Goal: Task Accomplishment & Management: Complete application form

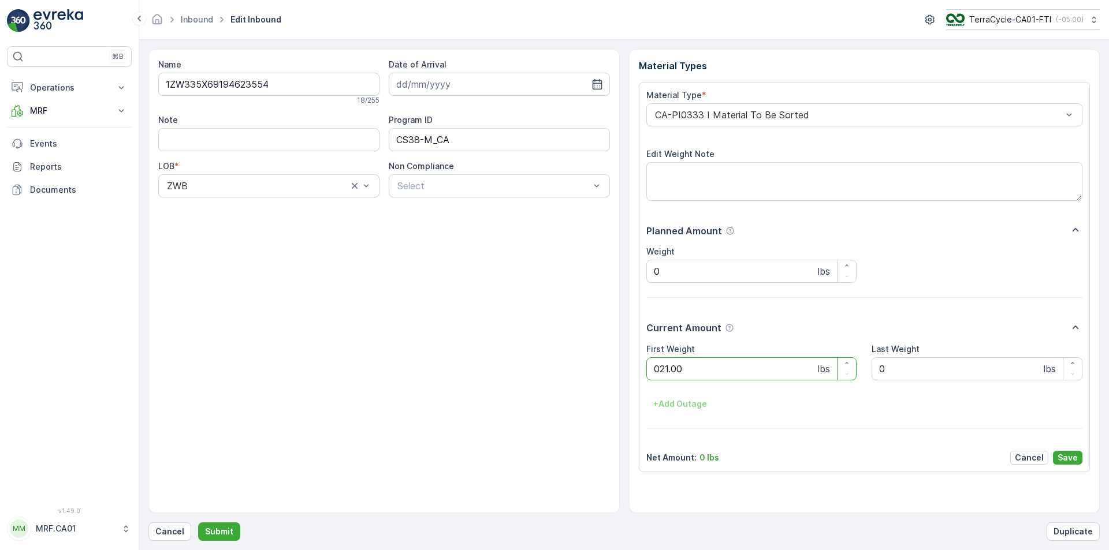
click at [198, 523] on button "Submit" at bounding box center [219, 532] width 42 height 18
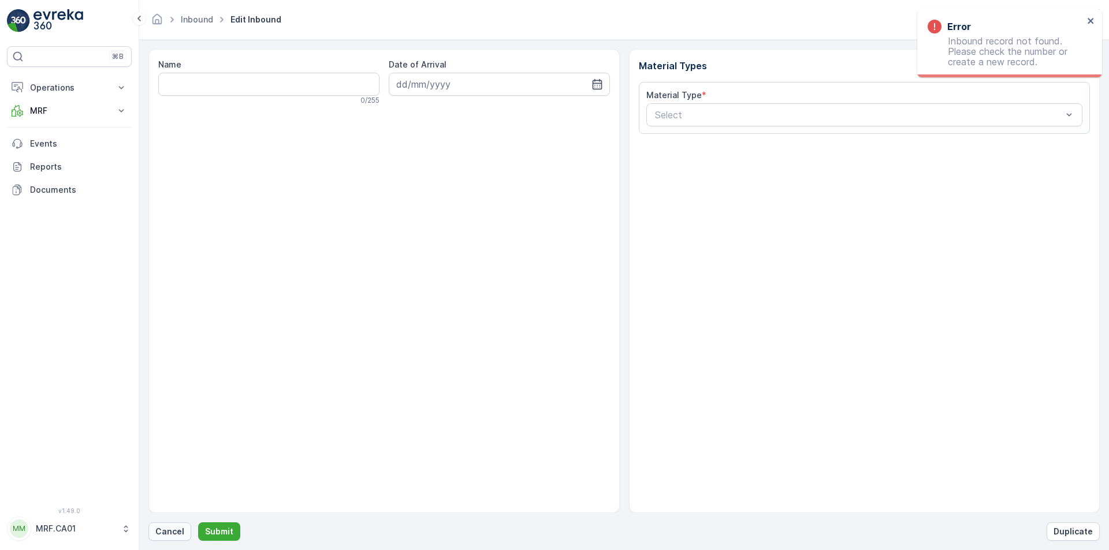
click at [163, 527] on p "Cancel" at bounding box center [169, 532] width 29 height 12
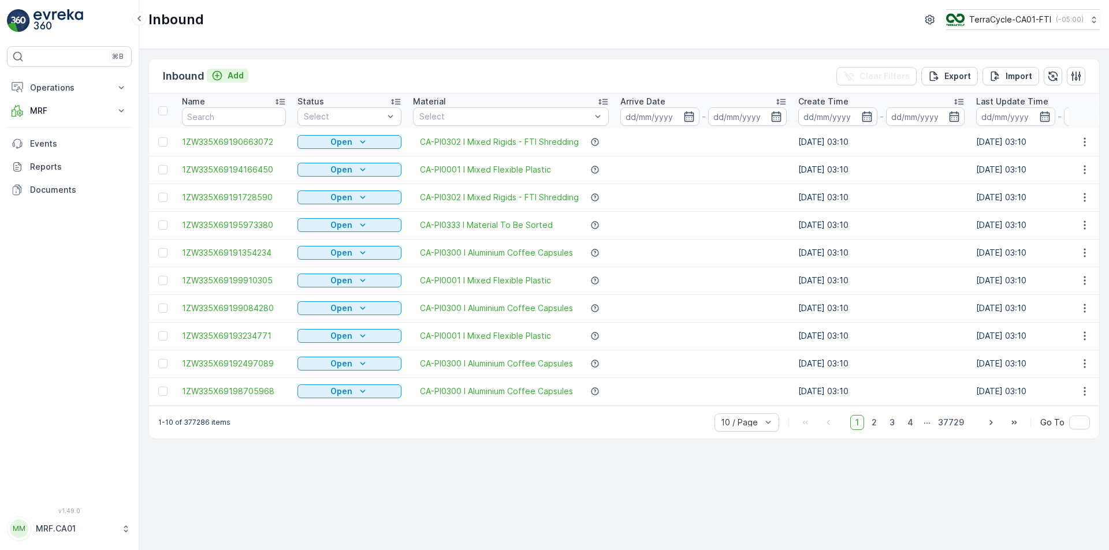
click at [241, 70] on p "Add" at bounding box center [235, 76] width 16 height 12
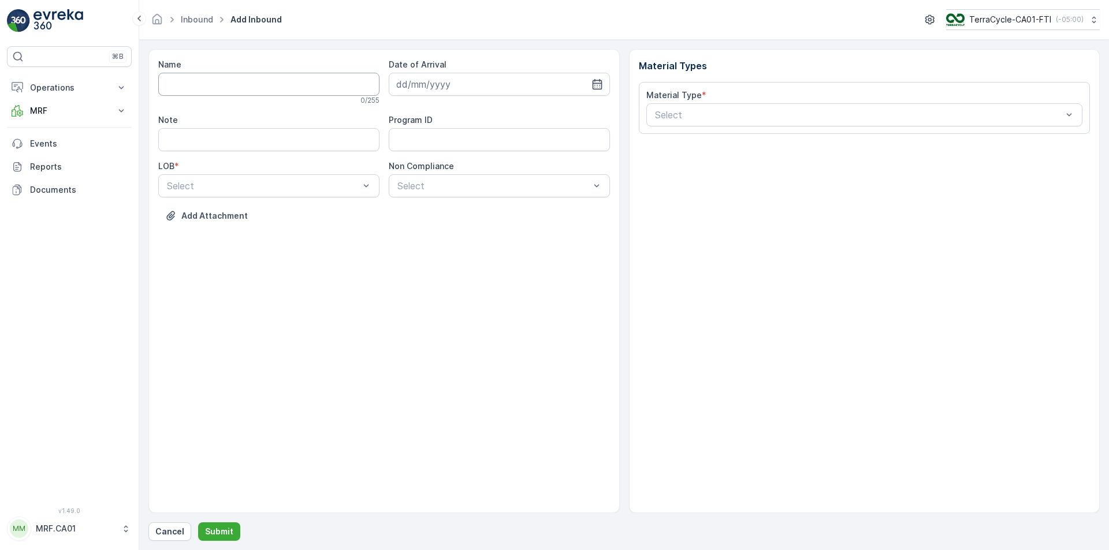
click at [232, 89] on input "Name" at bounding box center [268, 84] width 221 height 23
type input "1ZW335X69195980078"
click at [198, 523] on button "Submit" at bounding box center [219, 532] width 42 height 18
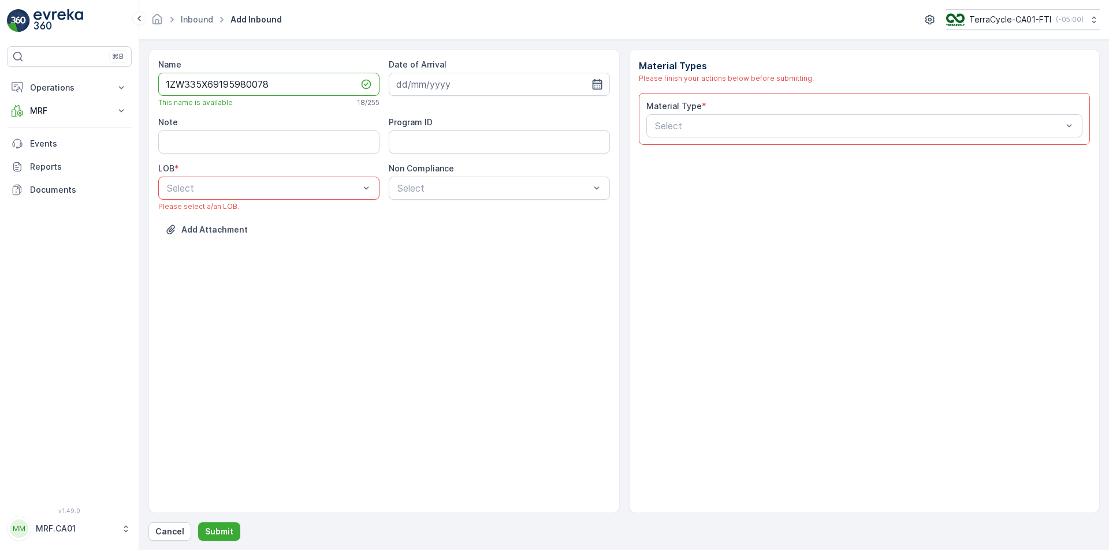
click at [592, 84] on icon "button" at bounding box center [597, 85] width 12 height 12
click at [473, 251] on div "27" at bounding box center [470, 250] width 18 height 18
type input "[DATE]"
click at [252, 192] on div at bounding box center [263, 188] width 195 height 10
click at [244, 238] on div "ZWB" at bounding box center [268, 236] width 207 height 10
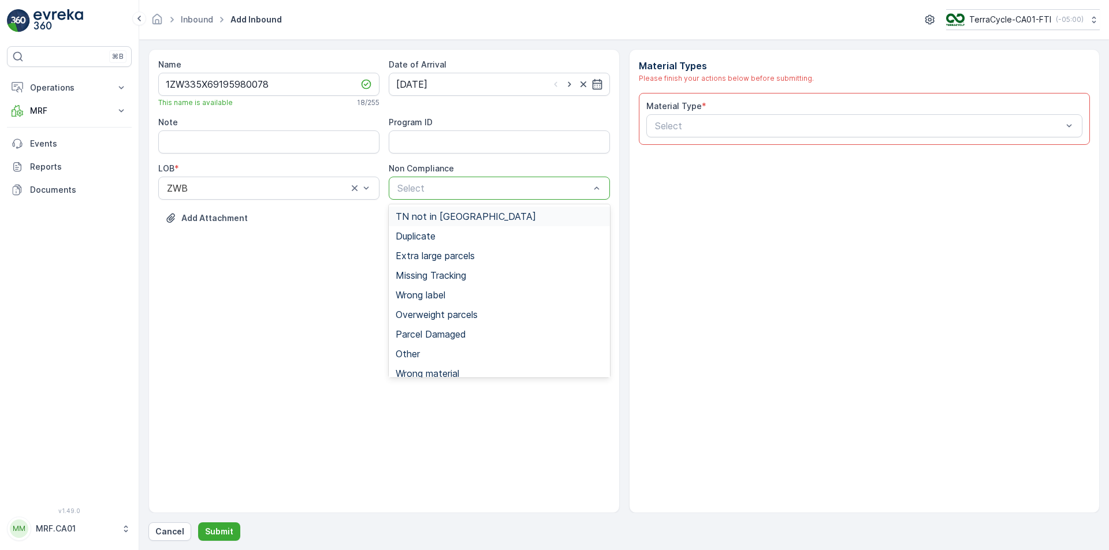
click at [542, 191] on div at bounding box center [493, 188] width 195 height 10
drag, startPoint x: 520, startPoint y: 218, endPoint x: 525, endPoint y: 212, distance: 7.4
click at [520, 217] on div "TN not in [GEOGRAPHIC_DATA]" at bounding box center [499, 216] width 207 height 10
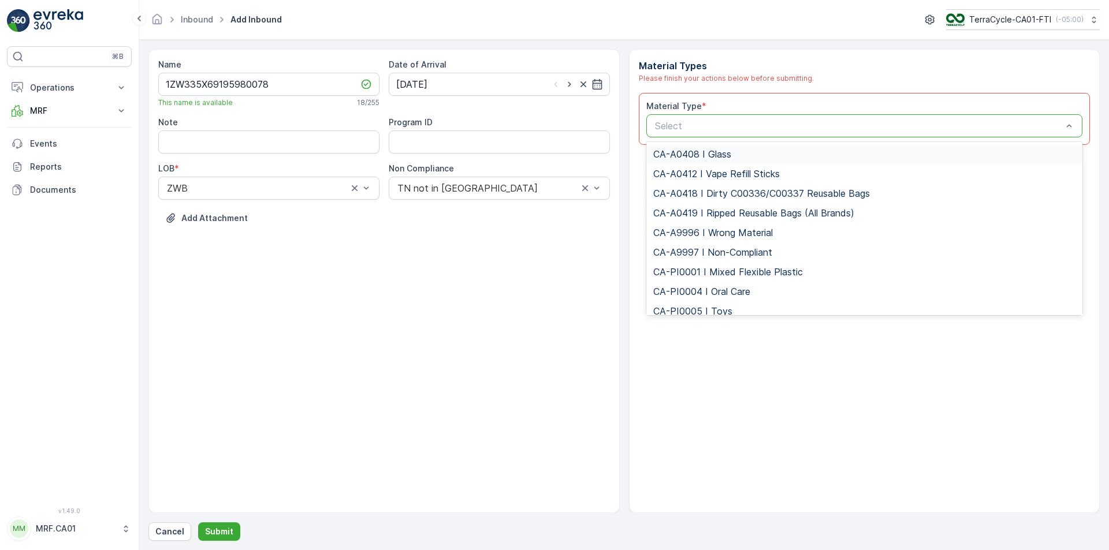
click at [707, 127] on div at bounding box center [859, 126] width 410 height 10
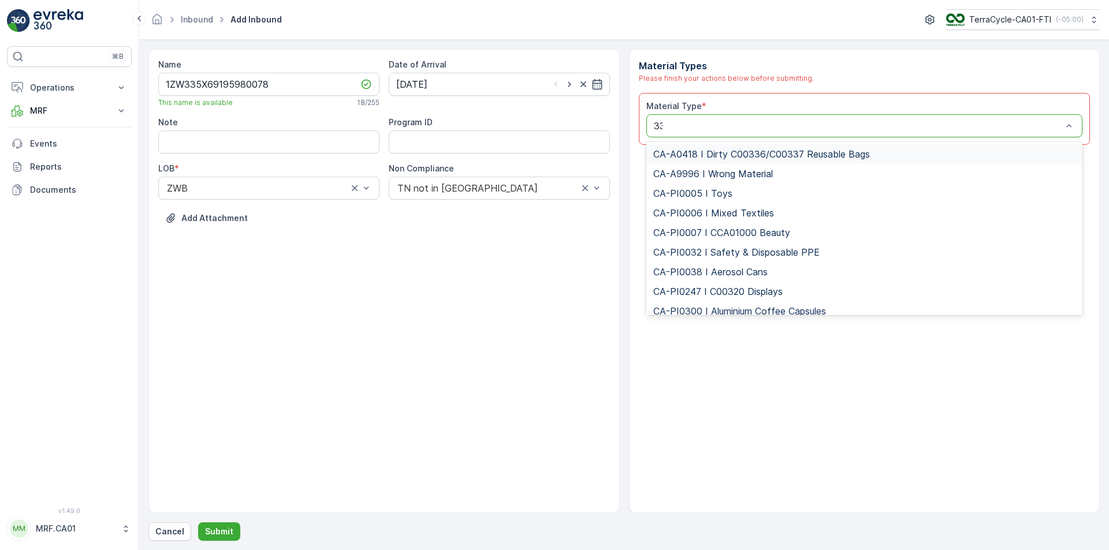
type input "333"
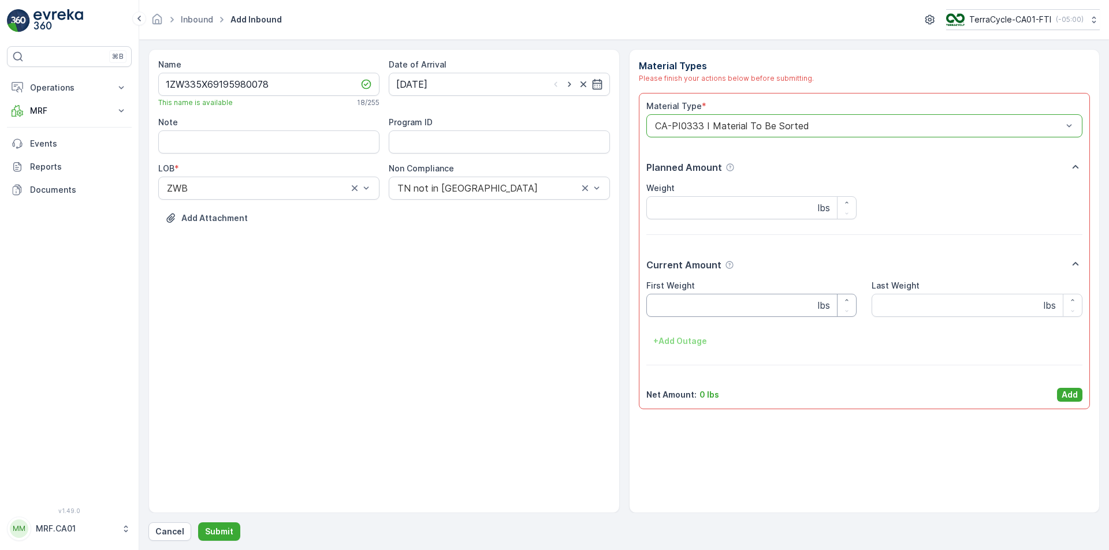
click at [724, 305] on Weight "First Weight" at bounding box center [751, 305] width 211 height 23
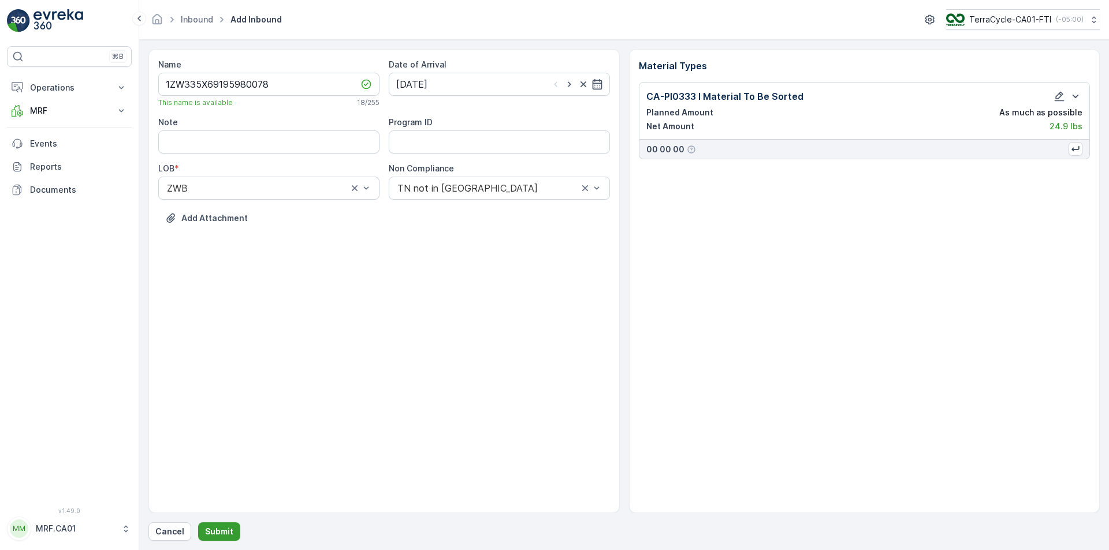
click at [221, 526] on p "Submit" at bounding box center [219, 532] width 28 height 12
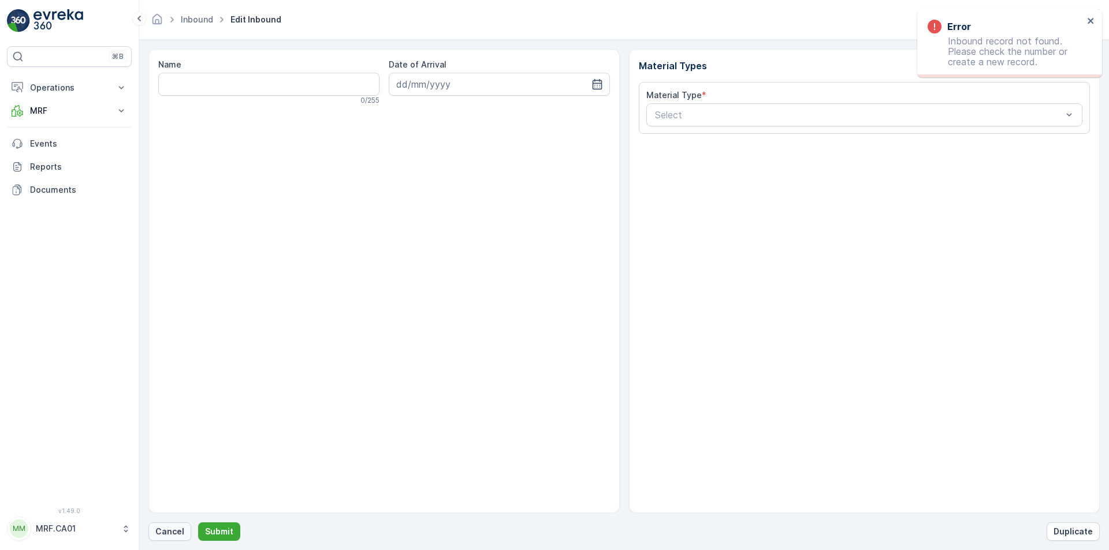
click at [163, 523] on button "Cancel" at bounding box center [169, 532] width 43 height 18
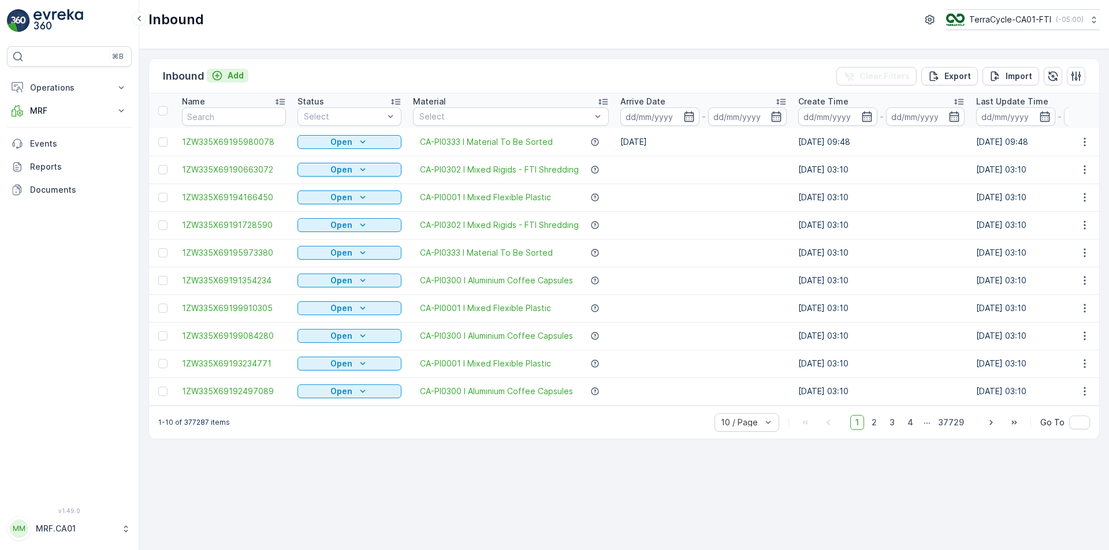
click at [242, 73] on p "Add" at bounding box center [235, 76] width 16 height 12
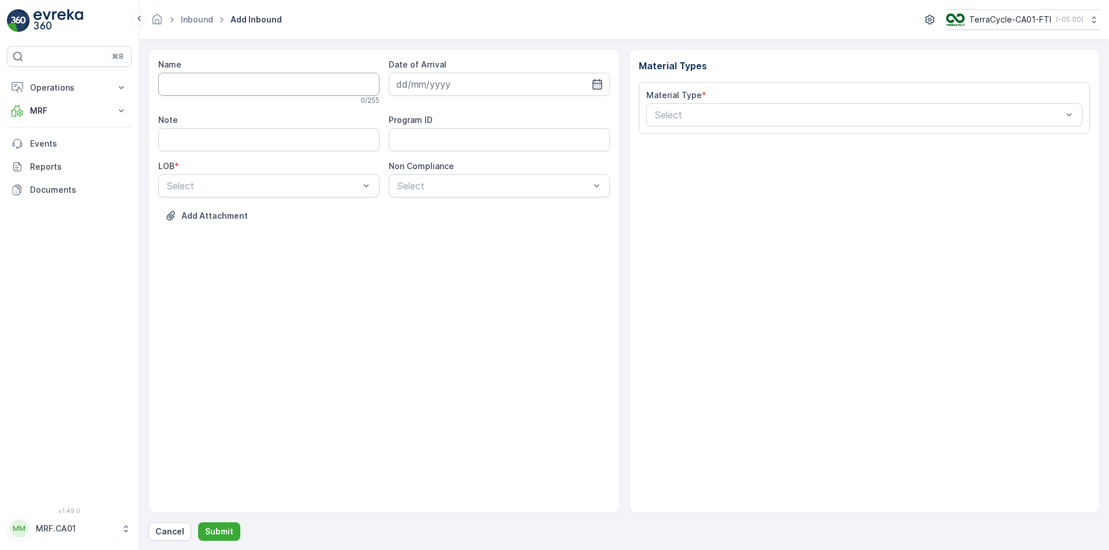
click at [299, 83] on input "Name" at bounding box center [268, 84] width 221 height 23
type input "1ZW335X69198329106"
click at [198, 523] on button "Submit" at bounding box center [219, 532] width 42 height 18
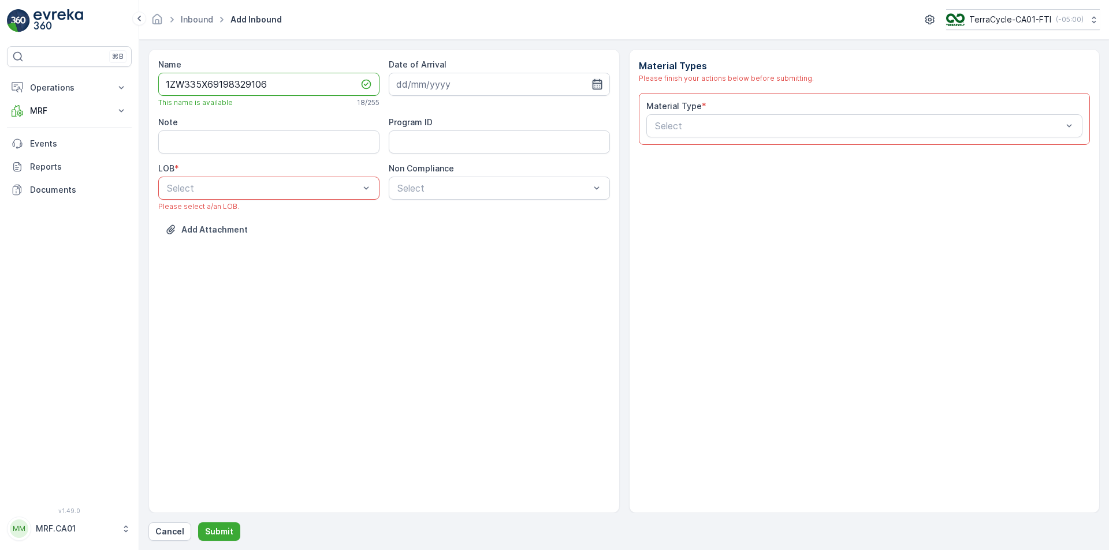
click at [599, 85] on icon "button" at bounding box center [597, 84] width 10 height 10
drag, startPoint x: 476, startPoint y: 248, endPoint x: 402, endPoint y: 217, distance: 80.0
click at [475, 247] on div "27" at bounding box center [470, 250] width 18 height 18
type input "[DATE]"
click at [314, 178] on div "Select" at bounding box center [268, 188] width 221 height 23
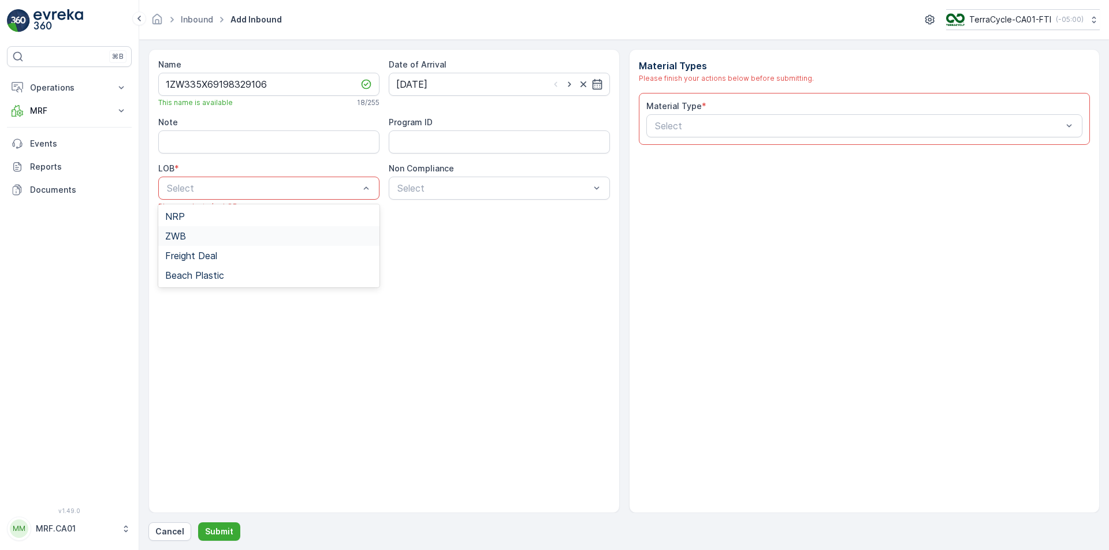
click at [305, 232] on div "ZWB" at bounding box center [268, 236] width 207 height 10
click at [442, 191] on div at bounding box center [493, 188] width 195 height 10
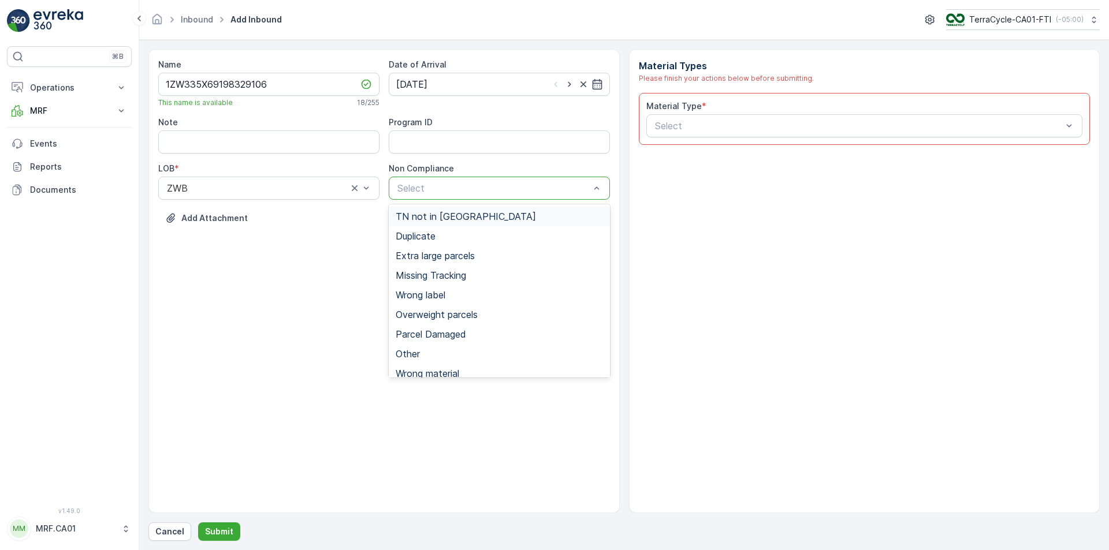
click at [452, 218] on span "TN not in [GEOGRAPHIC_DATA]" at bounding box center [466, 216] width 140 height 10
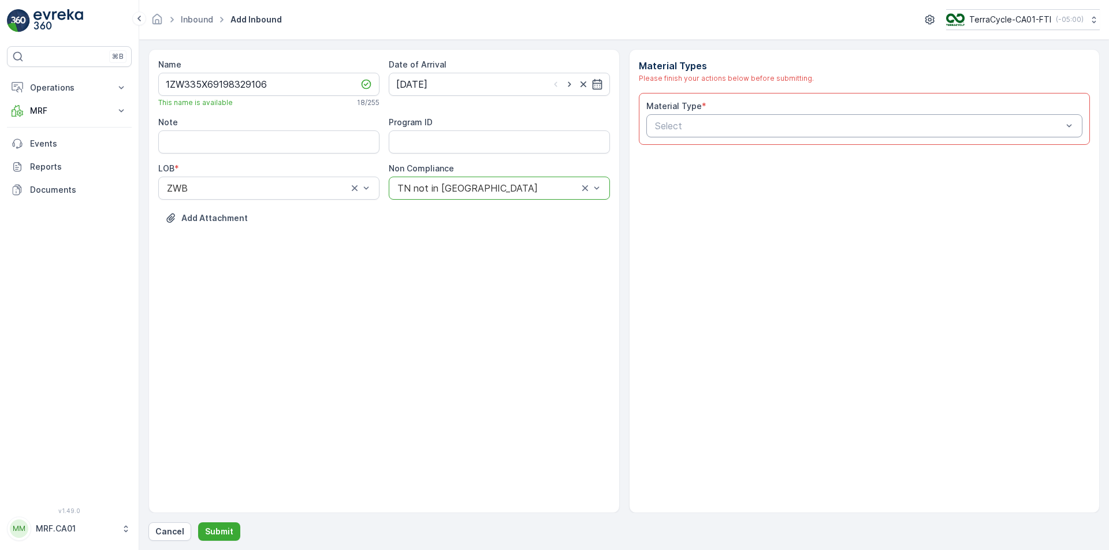
click at [711, 126] on div at bounding box center [859, 126] width 410 height 10
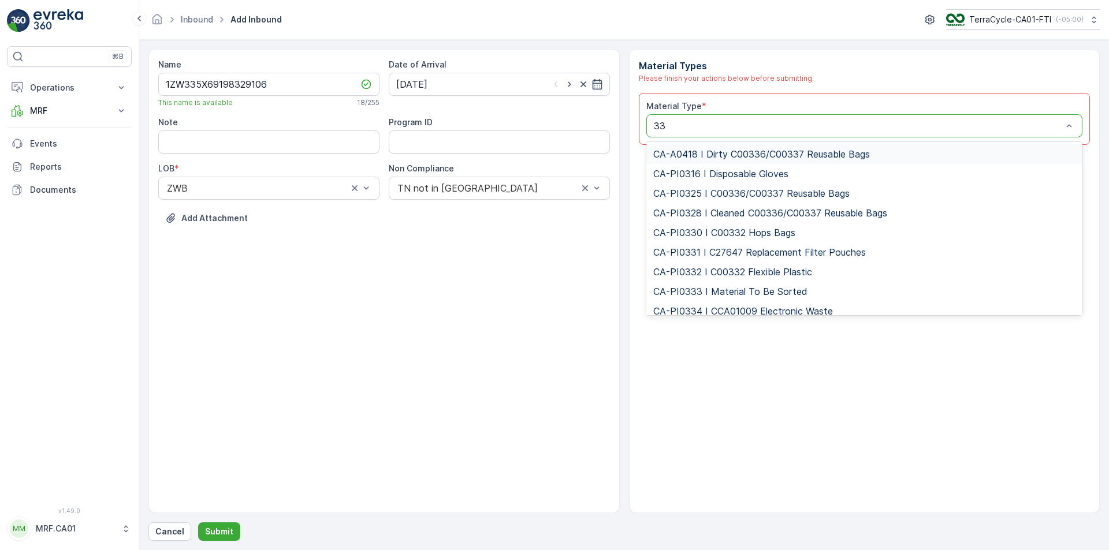
type input "333"
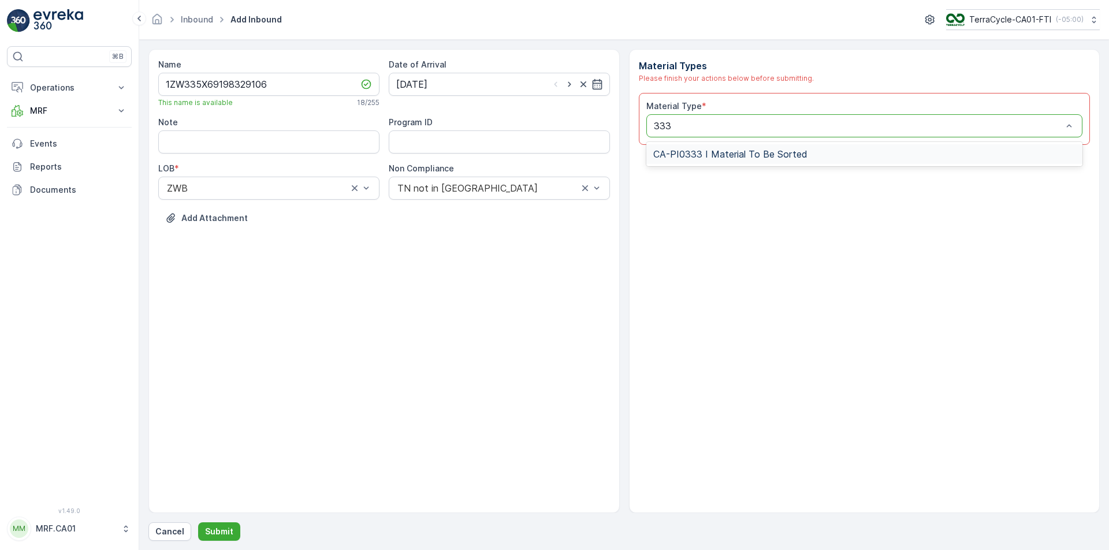
click at [775, 155] on span "CA-PI0333 I Material To Be Sorted" at bounding box center [730, 154] width 154 height 10
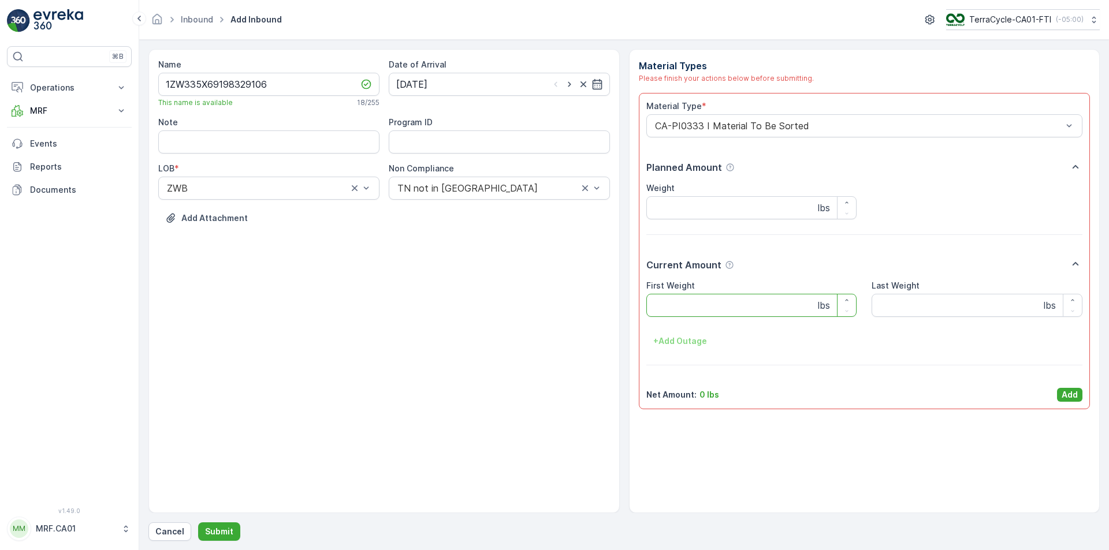
click at [680, 314] on Weight "First Weight" at bounding box center [751, 305] width 211 height 23
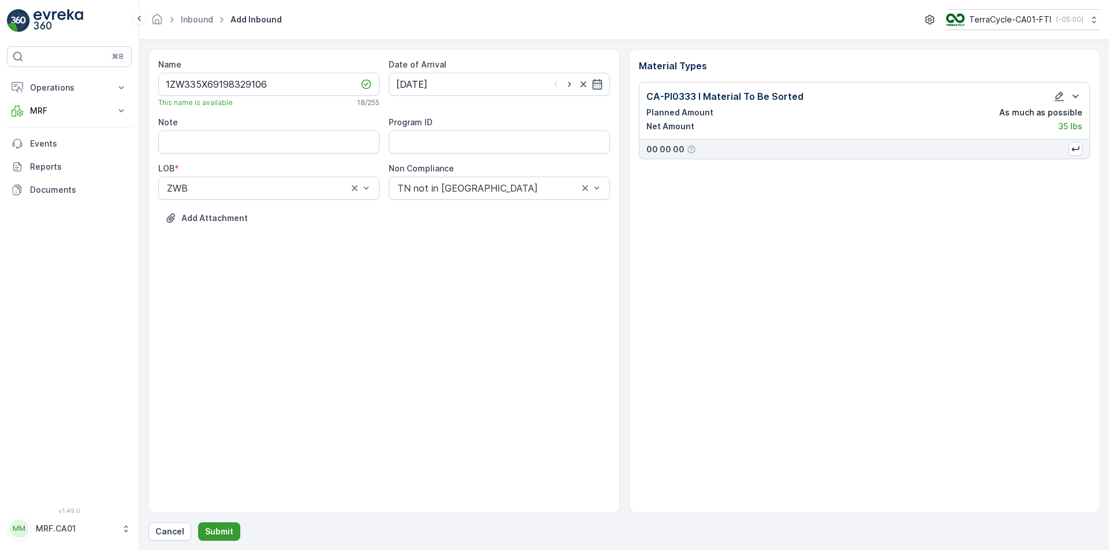
click at [223, 536] on p "Submit" at bounding box center [219, 532] width 28 height 12
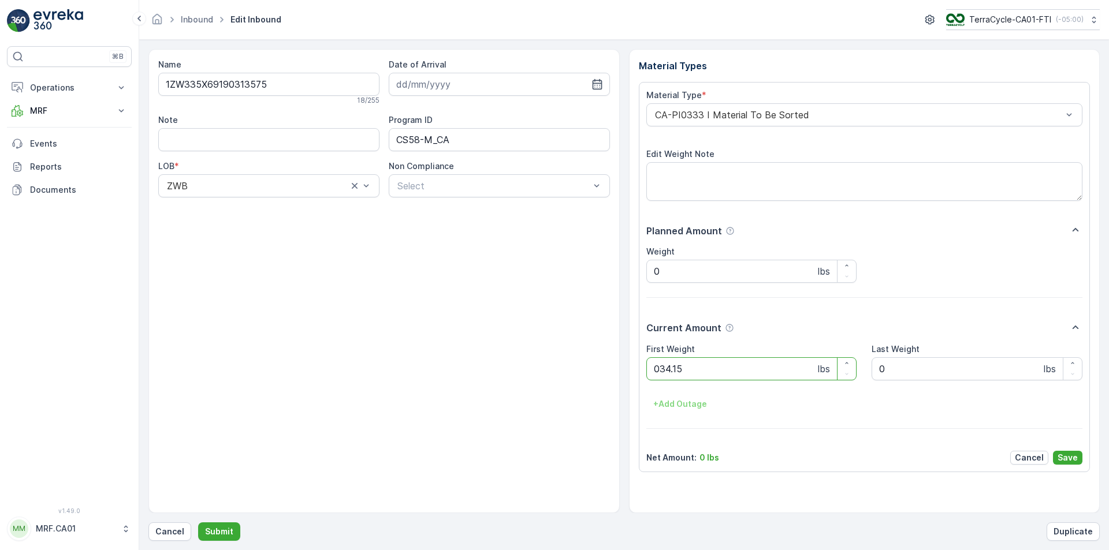
click at [198, 523] on button "Submit" at bounding box center [219, 532] width 42 height 18
type Weight "032"
click at [198, 523] on button "Submit" at bounding box center [219, 532] width 42 height 18
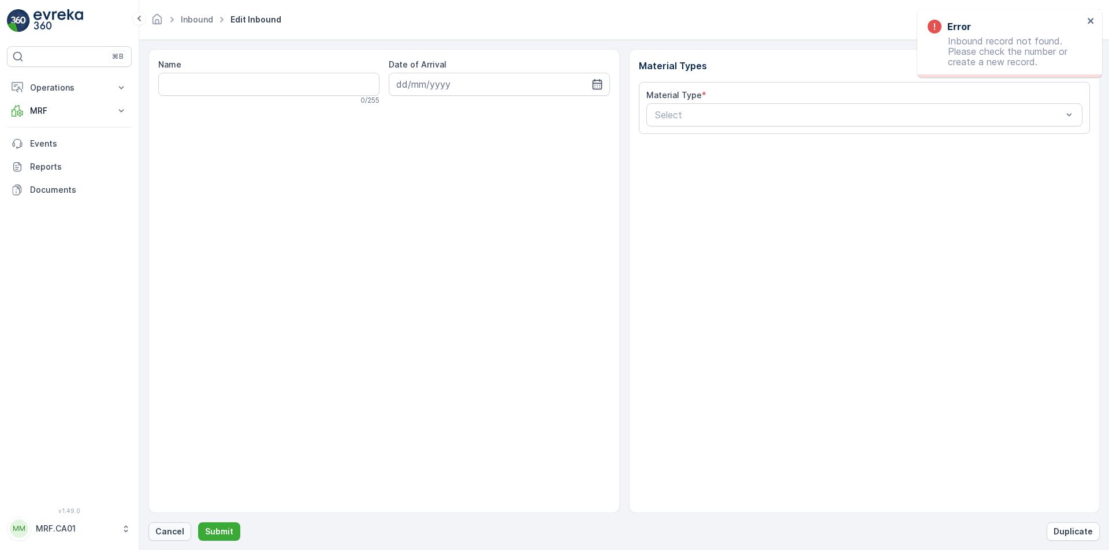
click at [167, 527] on p "Cancel" at bounding box center [169, 532] width 29 height 12
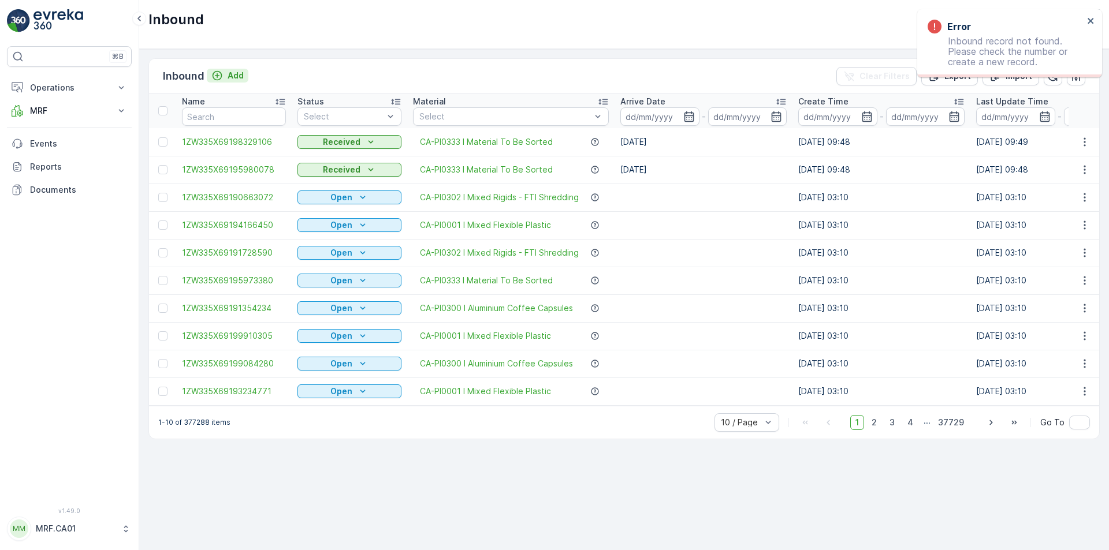
click at [227, 75] on p "Add" at bounding box center [235, 76] width 16 height 12
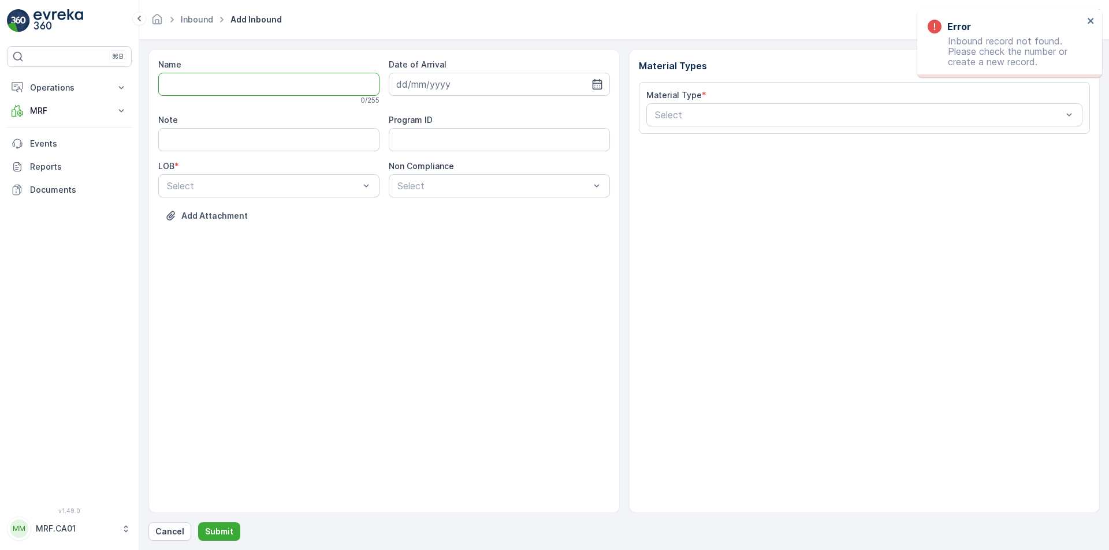
click at [266, 81] on input "Name" at bounding box center [268, 84] width 221 height 23
type input "1ZW335X69198632886"
click at [198, 523] on button "Submit" at bounding box center [219, 532] width 42 height 18
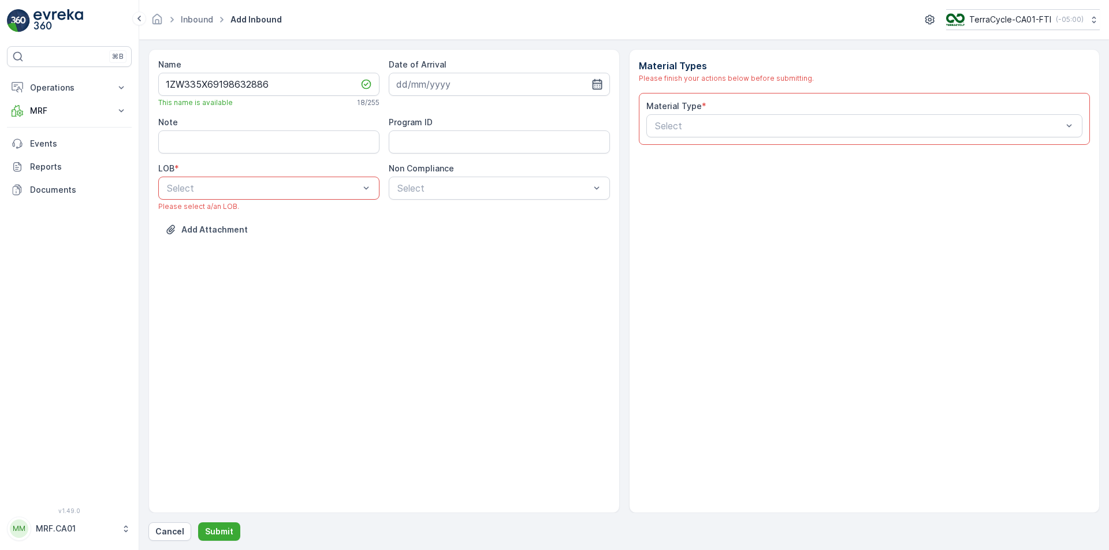
click at [599, 85] on icon "button" at bounding box center [597, 85] width 12 height 12
drag, startPoint x: 471, startPoint y: 245, endPoint x: 440, endPoint y: 216, distance: 42.5
click at [469, 245] on div "27" at bounding box center [470, 250] width 18 height 18
type input "[DATE]"
click at [330, 178] on div "Select" at bounding box center [268, 188] width 221 height 23
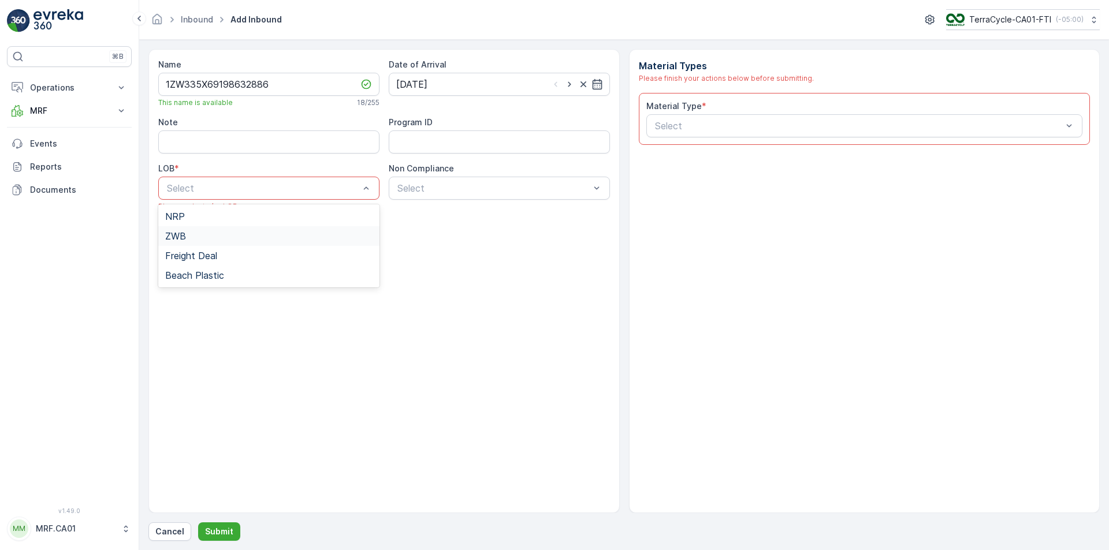
drag, startPoint x: 318, startPoint y: 234, endPoint x: 362, endPoint y: 220, distance: 46.2
click at [319, 235] on div "ZWB" at bounding box center [268, 236] width 207 height 10
click at [466, 197] on div "Select" at bounding box center [499, 188] width 221 height 23
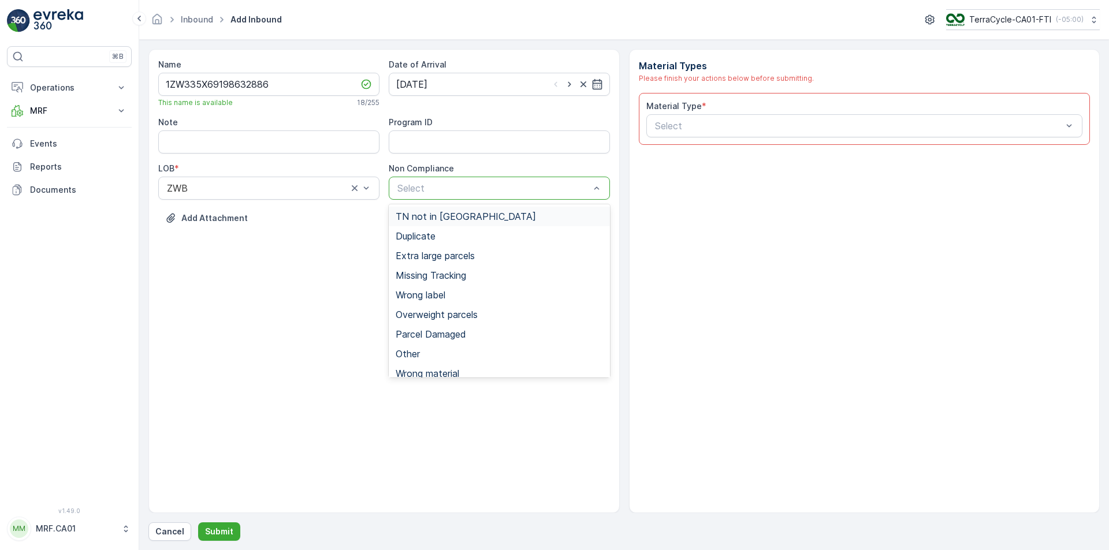
click at [460, 215] on span "TN not in [GEOGRAPHIC_DATA]" at bounding box center [466, 216] width 140 height 10
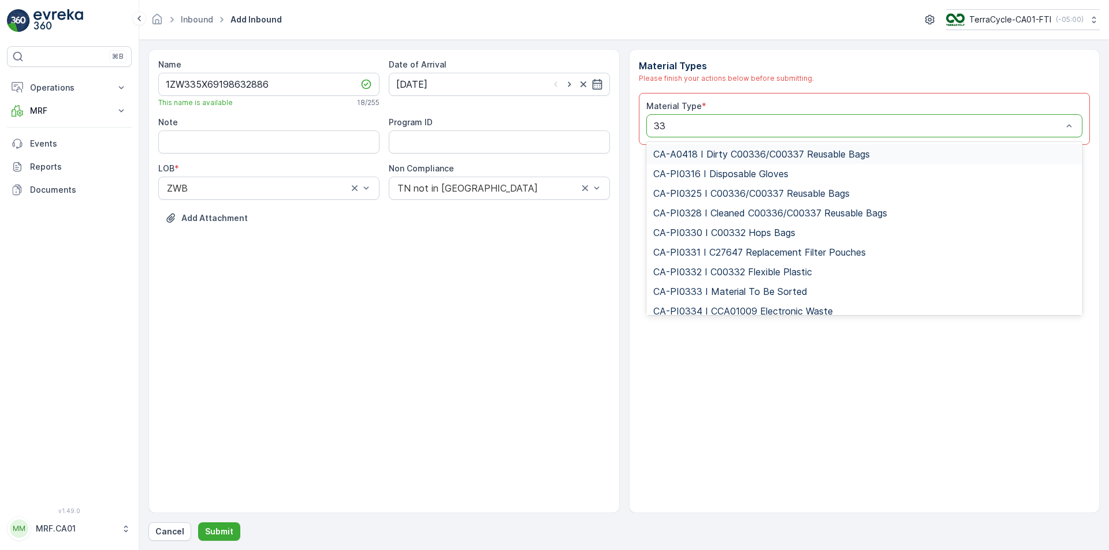
type input "333"
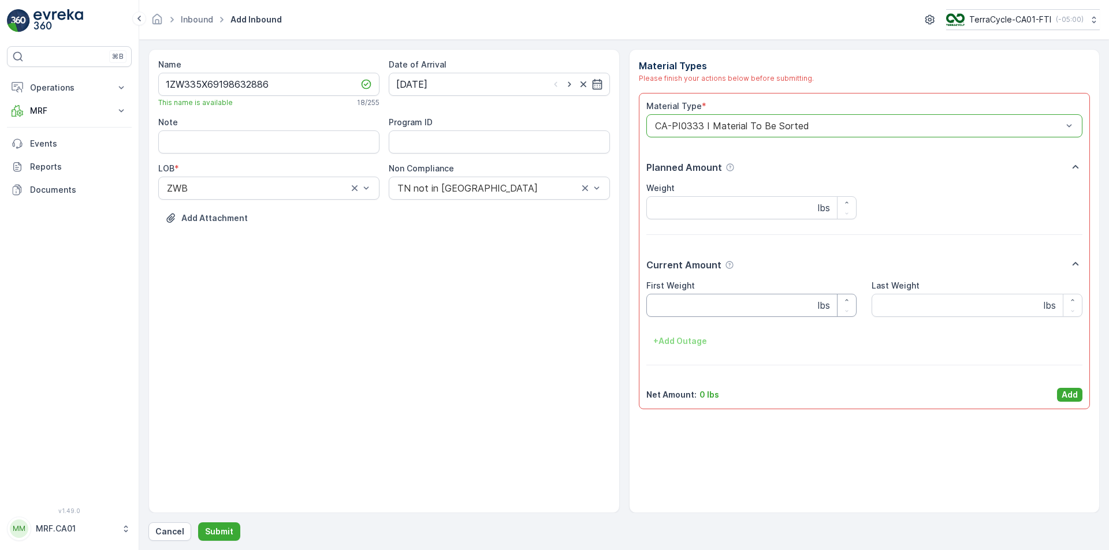
click at [708, 297] on Weight "First Weight" at bounding box center [751, 305] width 211 height 23
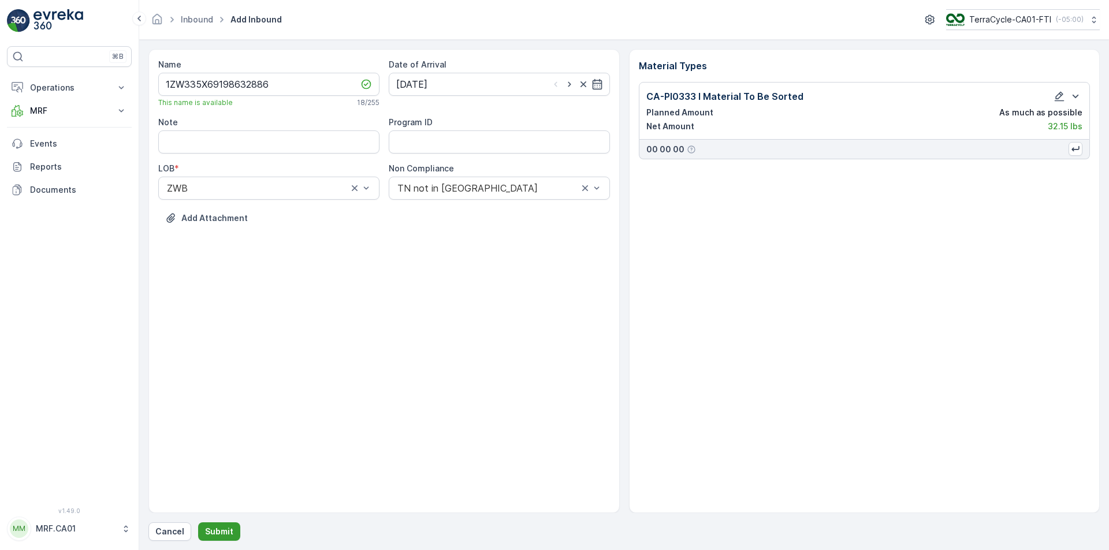
click at [226, 532] on p "Submit" at bounding box center [219, 532] width 28 height 12
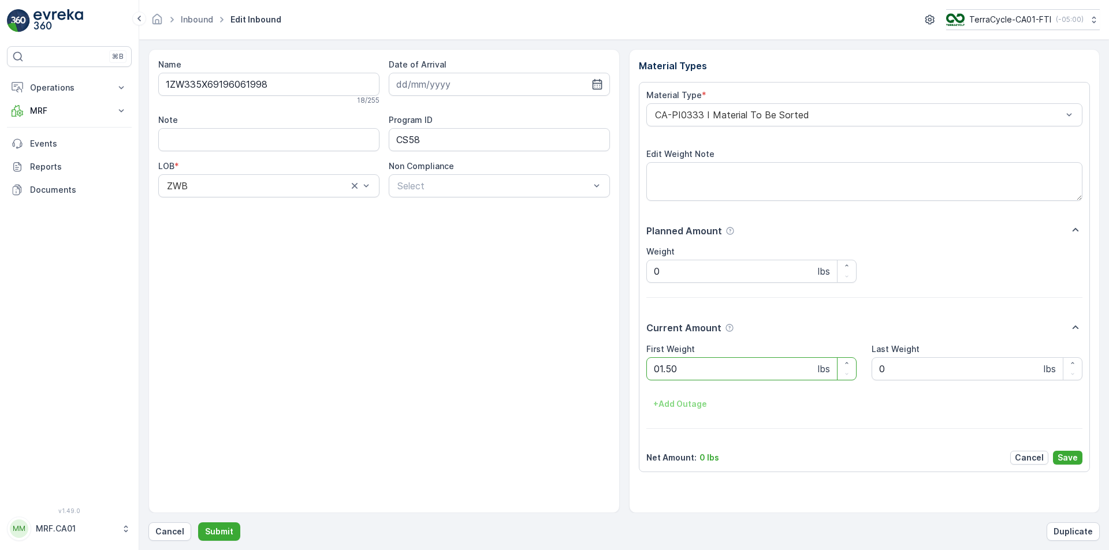
click at [198, 523] on button "Submit" at bounding box center [219, 532] width 42 height 18
type Weight "034"
click at [198, 523] on button "Submit" at bounding box center [219, 532] width 42 height 18
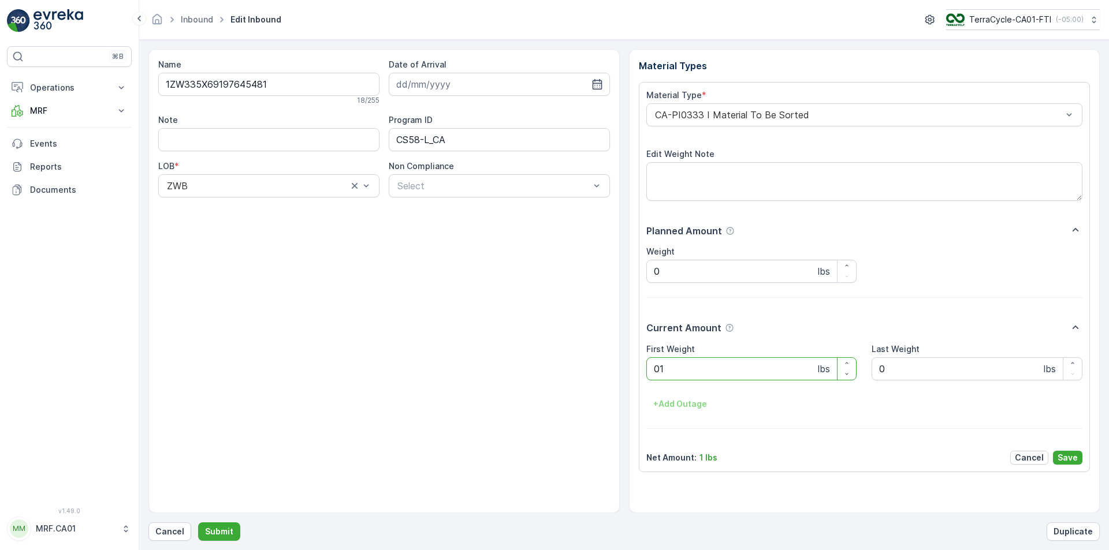
type Weight "019"
click at [198, 523] on button "Submit" at bounding box center [219, 532] width 42 height 18
type Weight "020"
click at [198, 523] on button "Submit" at bounding box center [219, 532] width 42 height 18
type Weight "061"
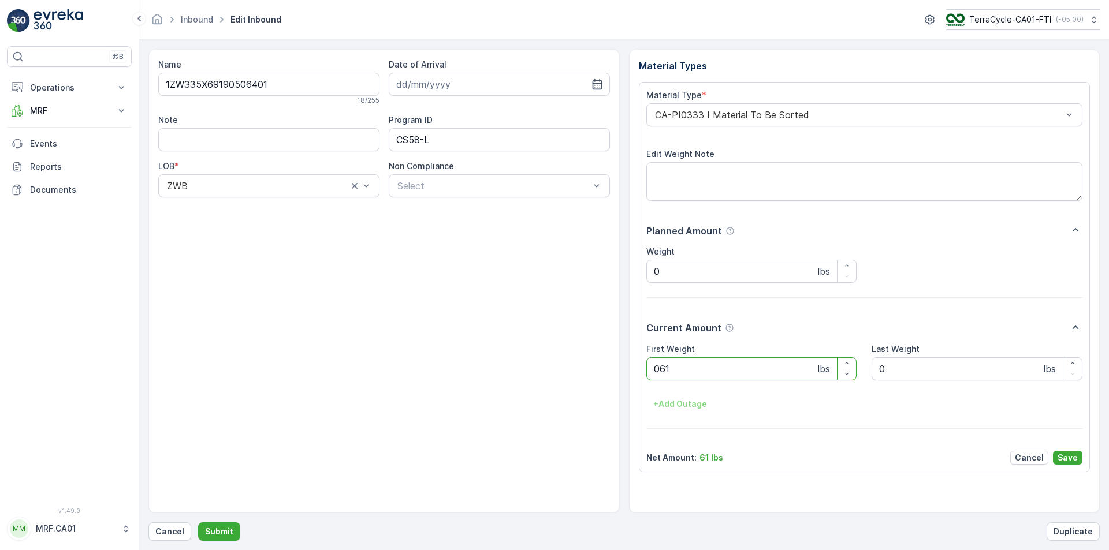
click at [198, 523] on button "Submit" at bounding box center [219, 532] width 42 height 18
type Weight "023"
click at [198, 523] on button "Submit" at bounding box center [219, 532] width 42 height 18
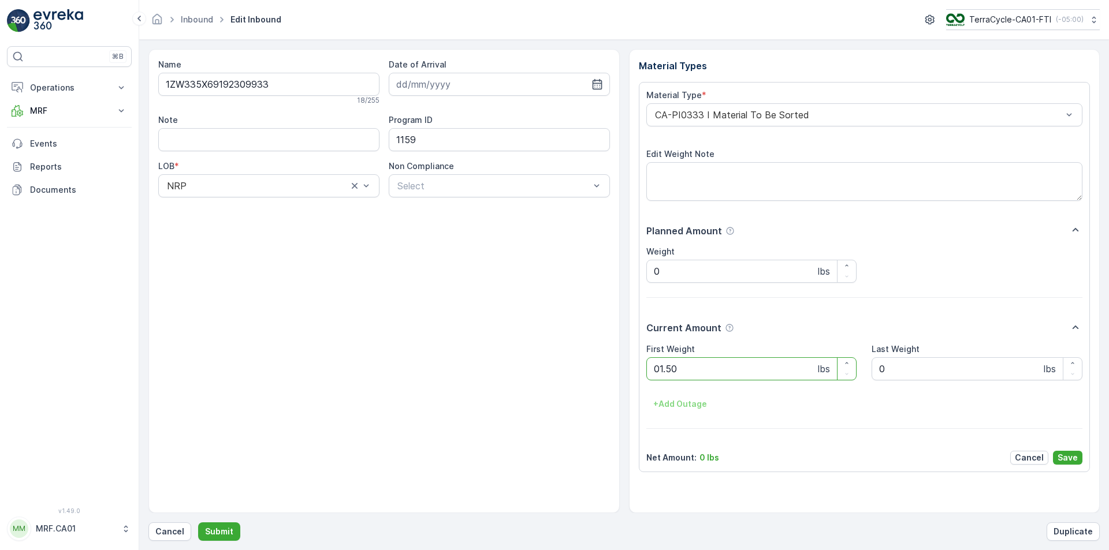
click at [198, 523] on button "Submit" at bounding box center [219, 532] width 42 height 18
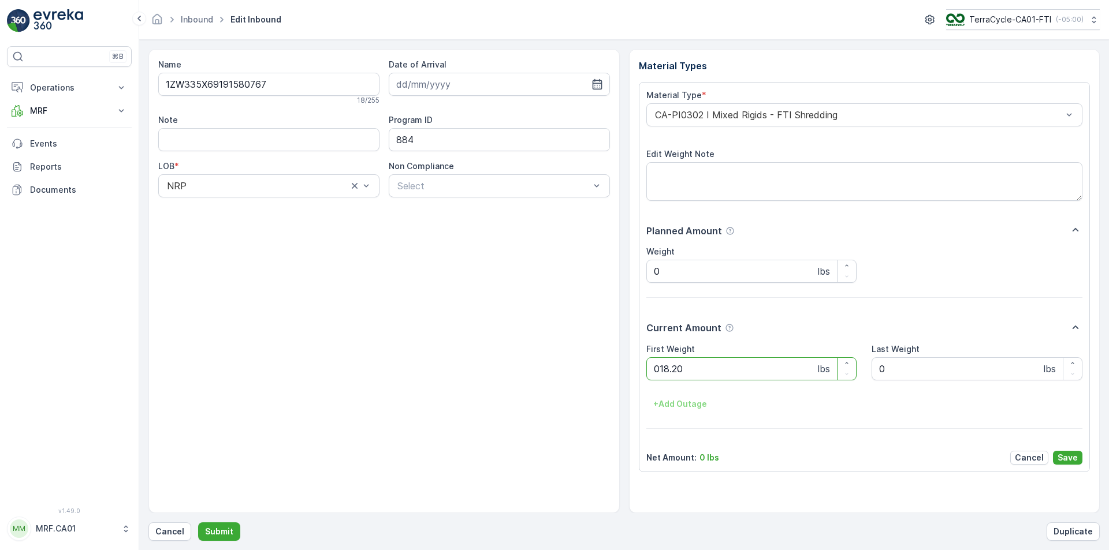
click at [198, 523] on button "Submit" at bounding box center [219, 532] width 42 height 18
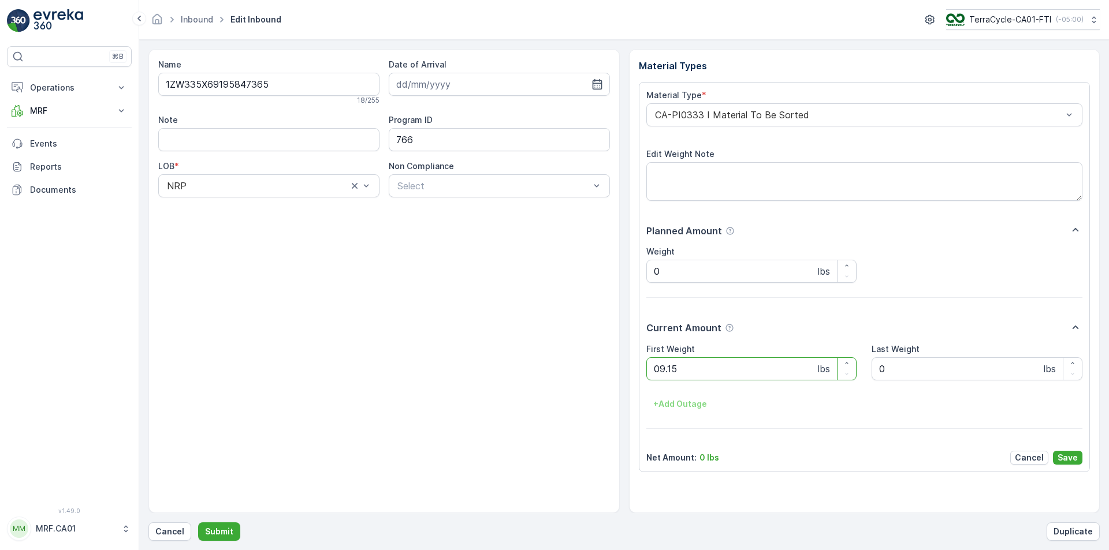
click at [198, 523] on button "Submit" at bounding box center [219, 532] width 42 height 18
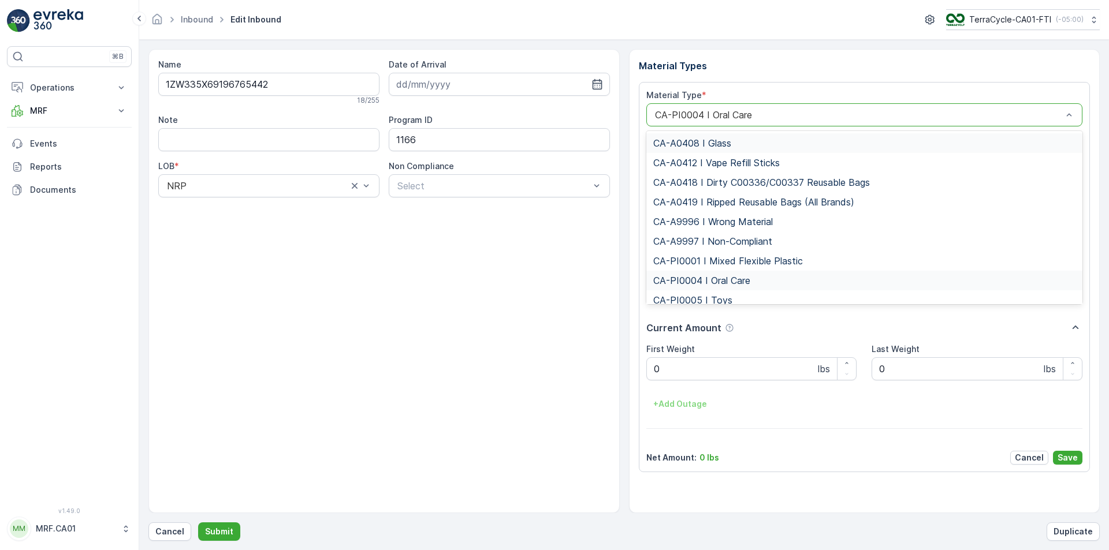
click at [718, 119] on div at bounding box center [859, 115] width 410 height 10
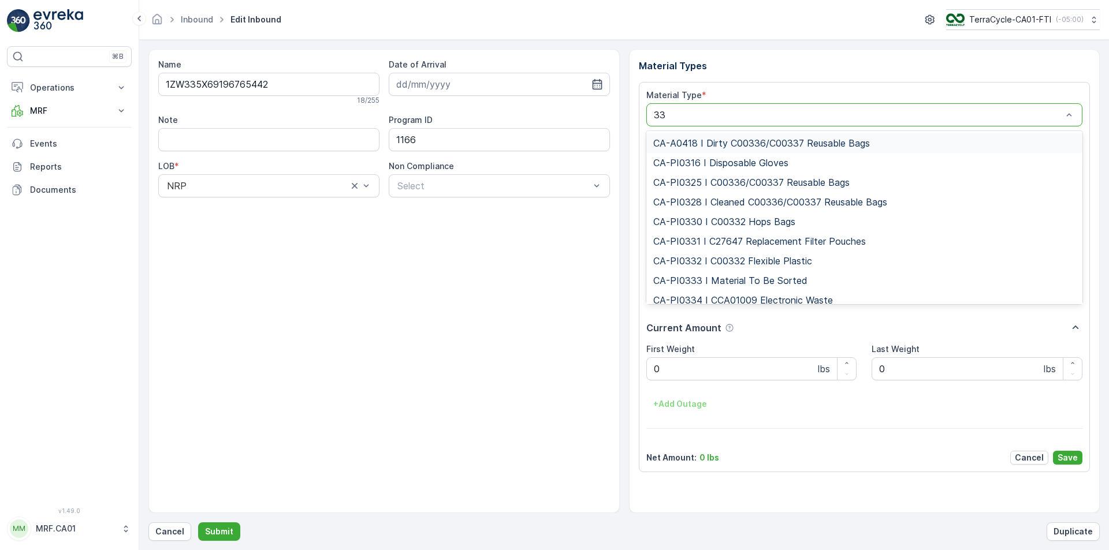
type input "333"
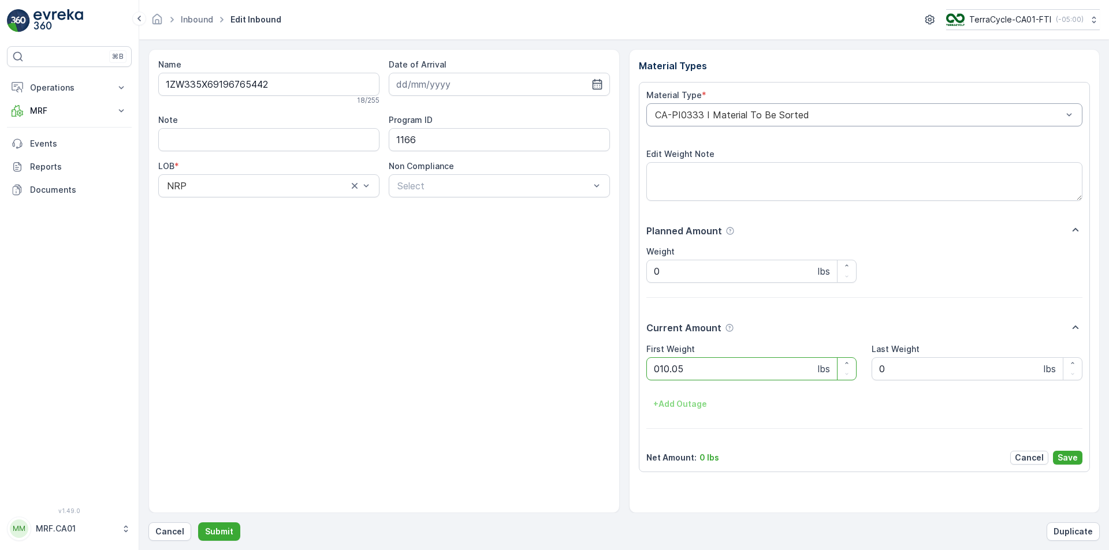
click at [198, 523] on button "Submit" at bounding box center [219, 532] width 42 height 18
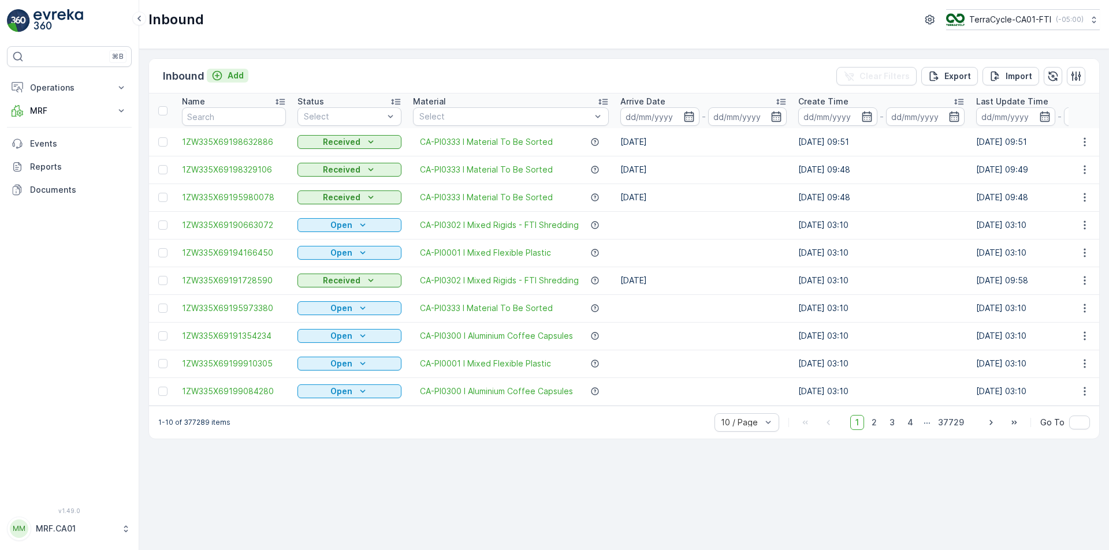
click at [215, 73] on icon "Add" at bounding box center [217, 76] width 12 height 12
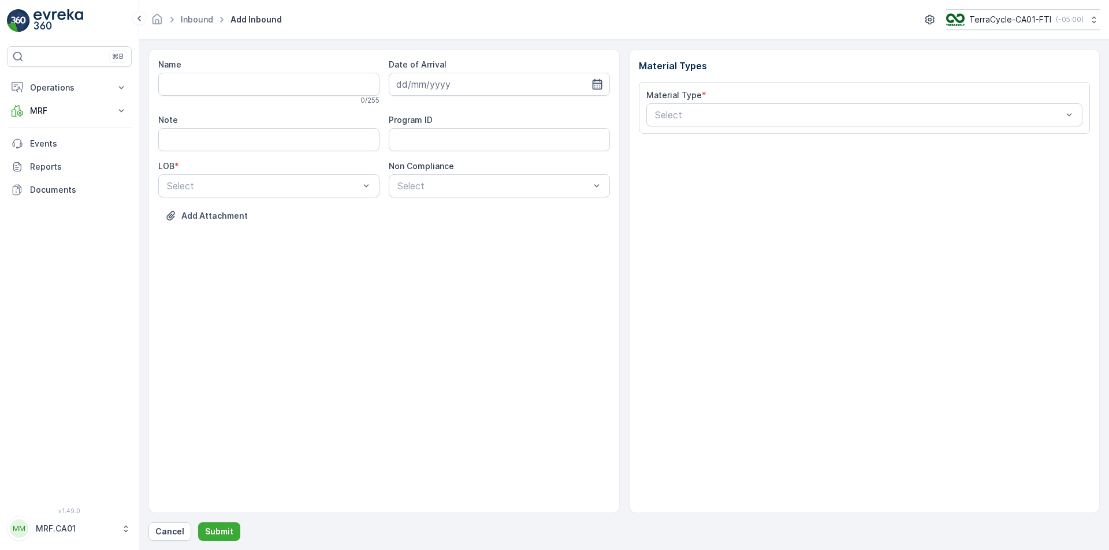
click at [599, 85] on icon "button" at bounding box center [597, 84] width 10 height 10
click at [473, 253] on div "27" at bounding box center [470, 250] width 18 height 18
type input "[DATE]"
click at [312, 211] on div "NRP" at bounding box center [268, 214] width 207 height 10
click at [465, 188] on div at bounding box center [493, 186] width 195 height 10
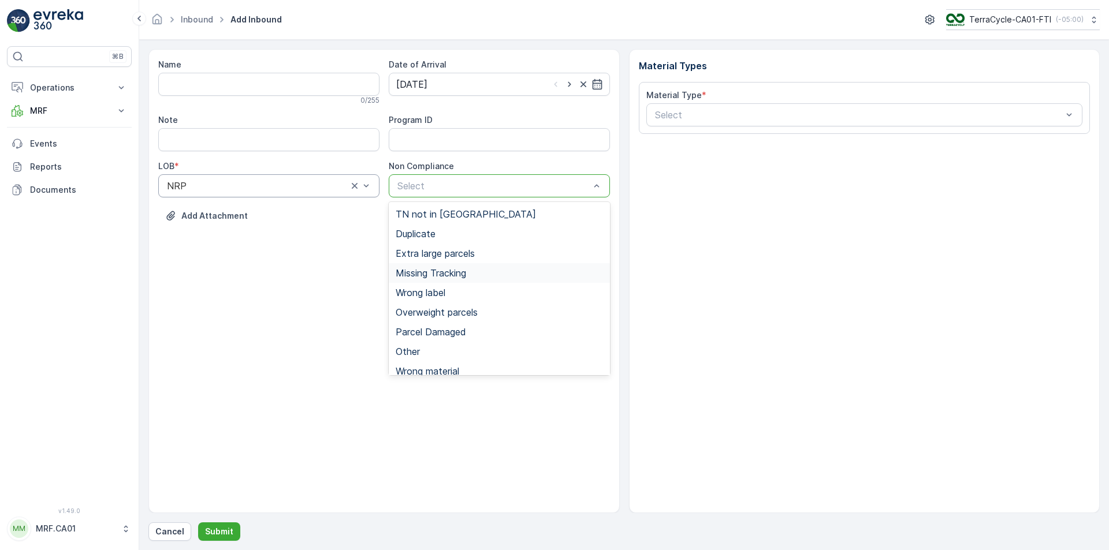
click at [444, 278] on span "Missing Tracking" at bounding box center [431, 273] width 70 height 10
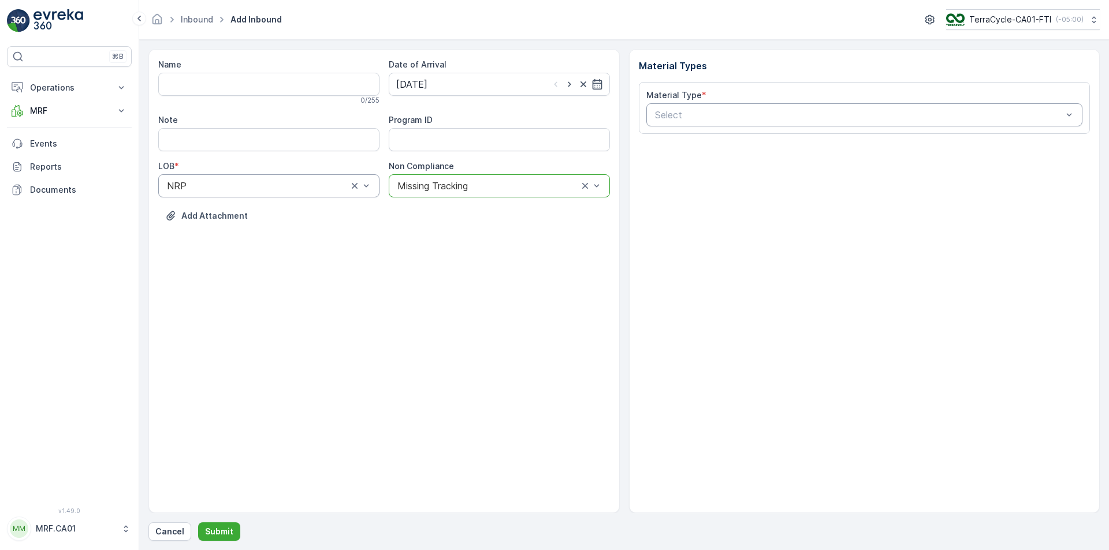
click at [720, 112] on div at bounding box center [859, 115] width 410 height 10
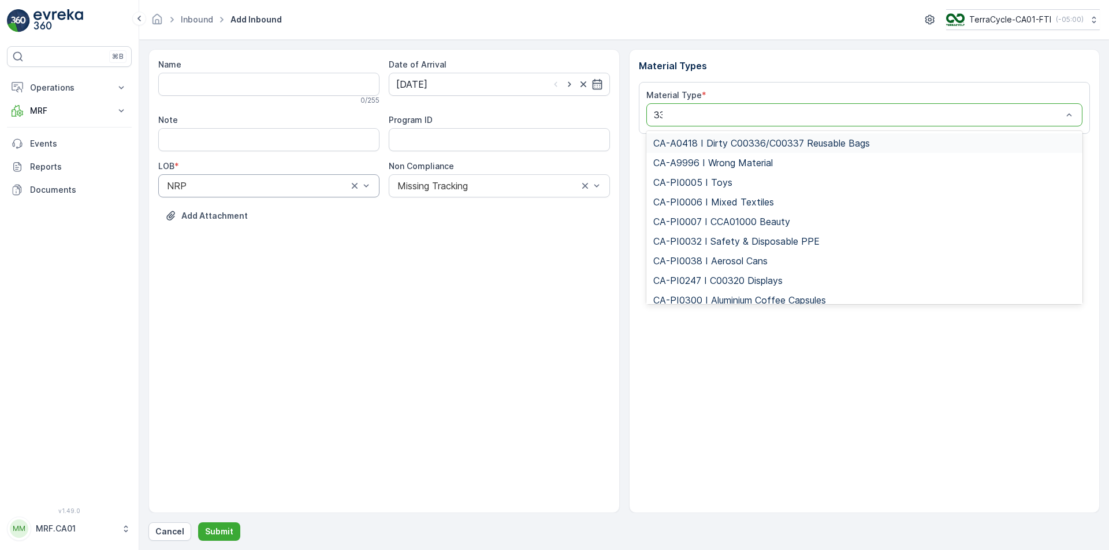
type input "333"
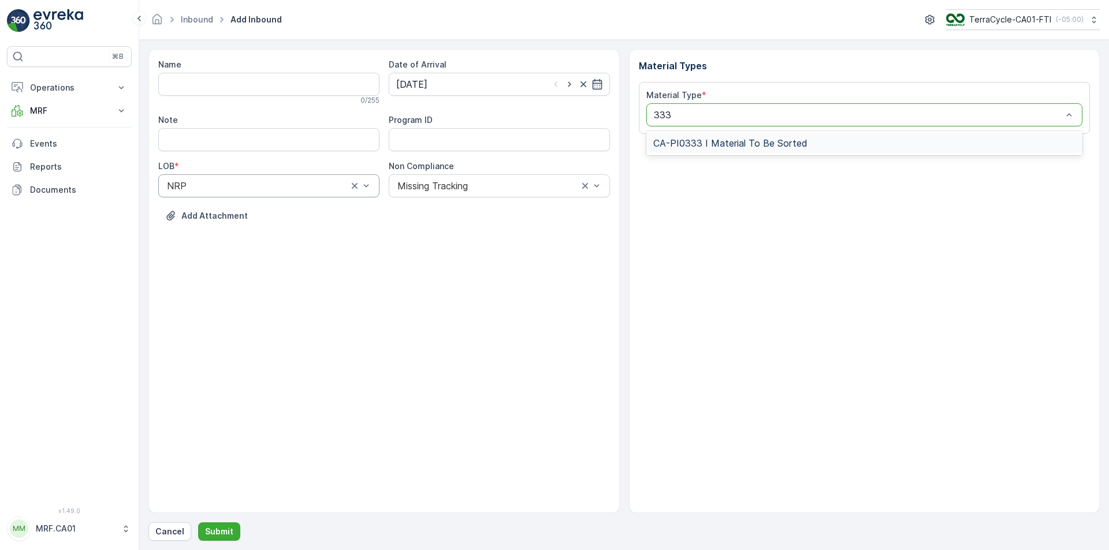
click at [711, 149] on div "CA-PI0333 I Material To Be Sorted" at bounding box center [864, 143] width 437 height 20
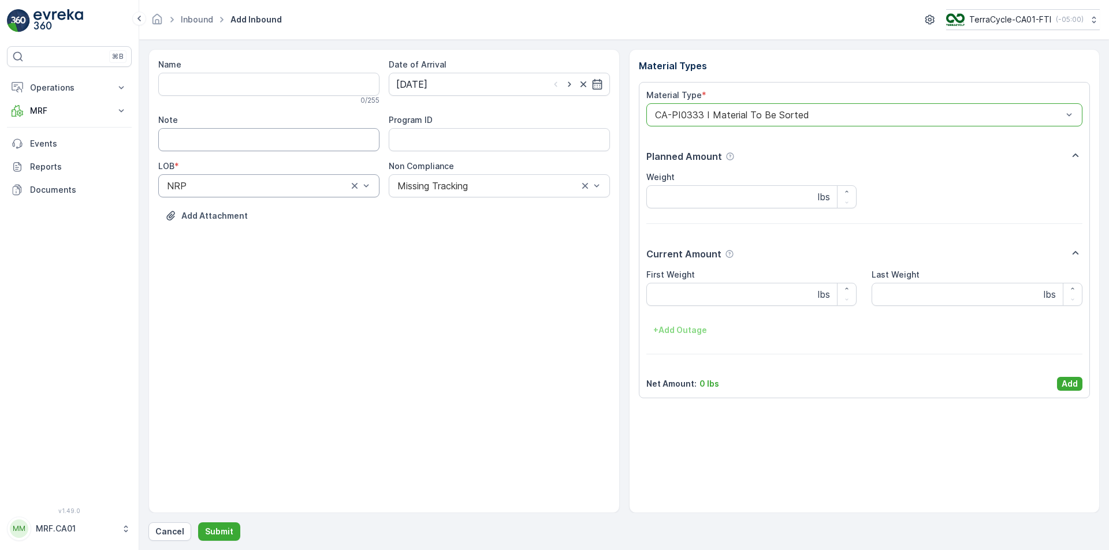
click at [240, 146] on input "Note" at bounding box center [268, 139] width 221 height 23
type input "cig waste"
click at [763, 290] on Weight "First Weight" at bounding box center [751, 294] width 211 height 23
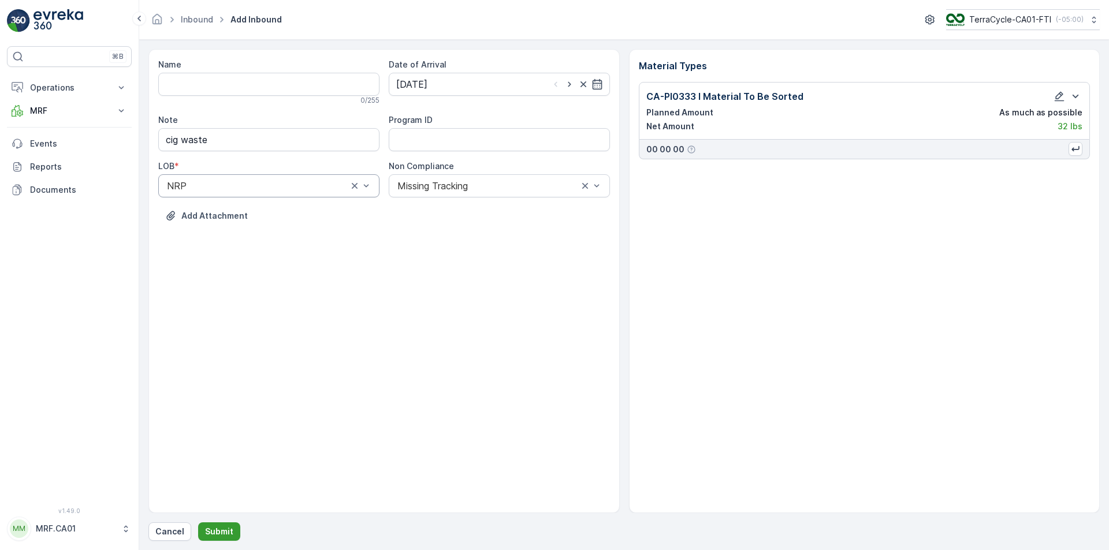
click at [207, 534] on p "Submit" at bounding box center [219, 532] width 28 height 12
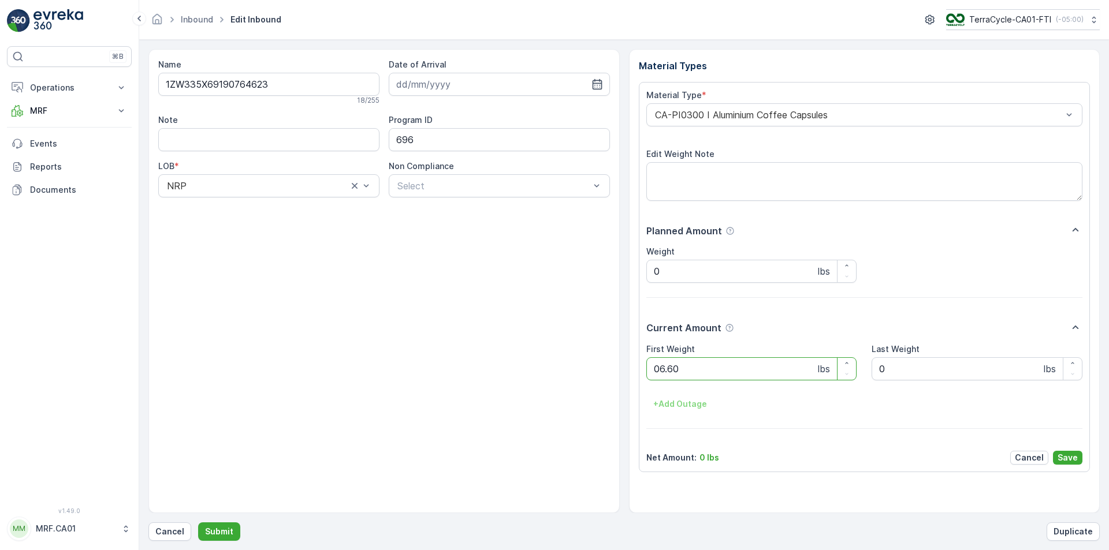
click at [198, 523] on button "Submit" at bounding box center [219, 532] width 42 height 18
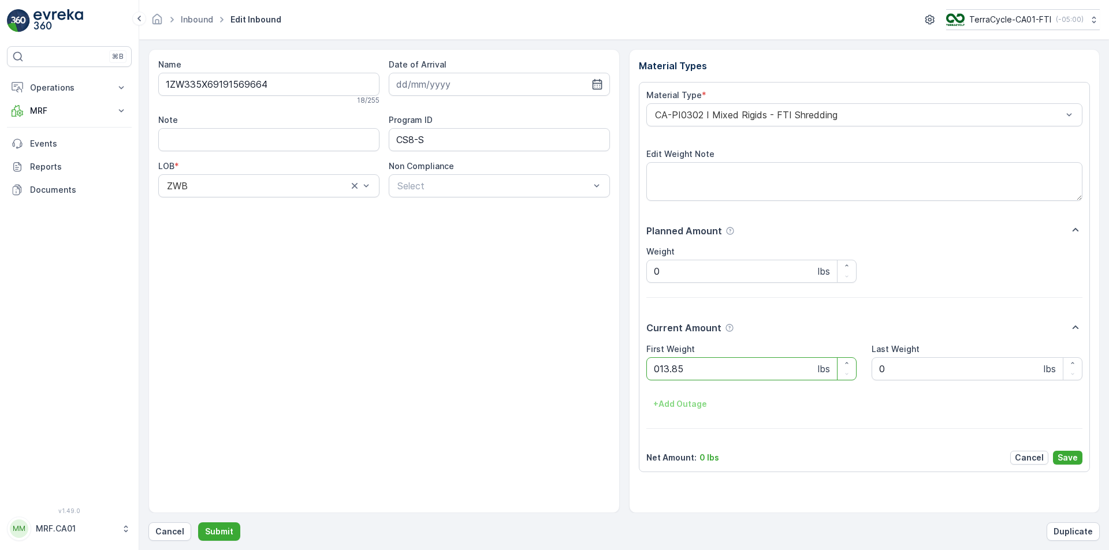
click at [198, 523] on button "Submit" at bounding box center [219, 532] width 42 height 18
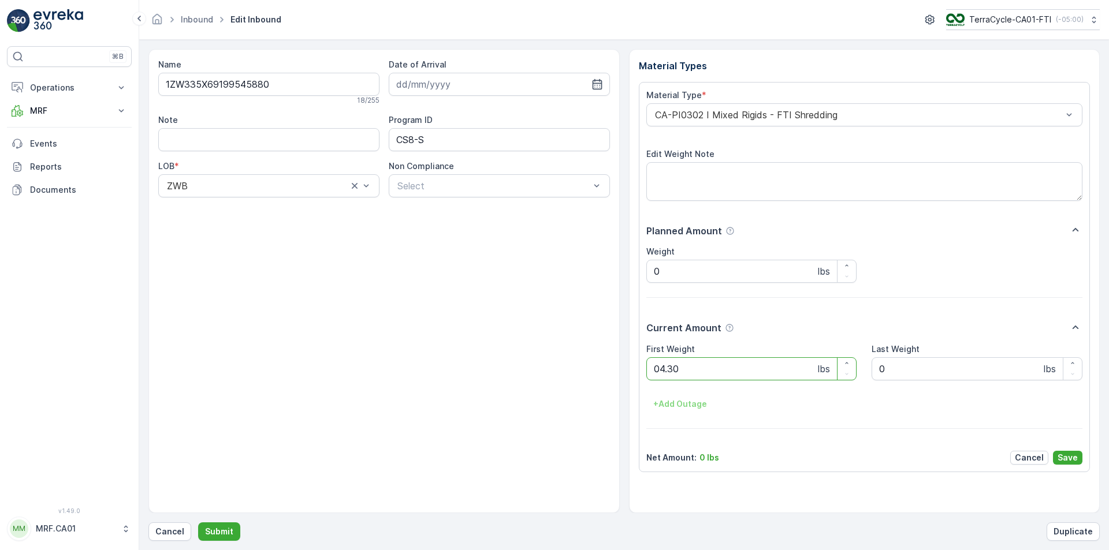
click at [198, 523] on button "Submit" at bounding box center [219, 532] width 42 height 18
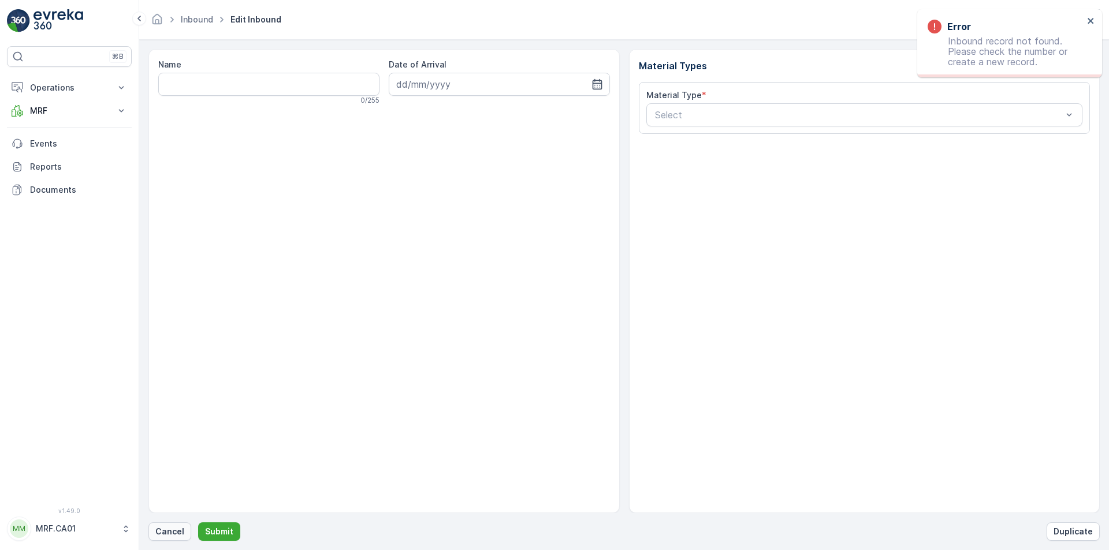
click at [161, 528] on p "Cancel" at bounding box center [169, 532] width 29 height 12
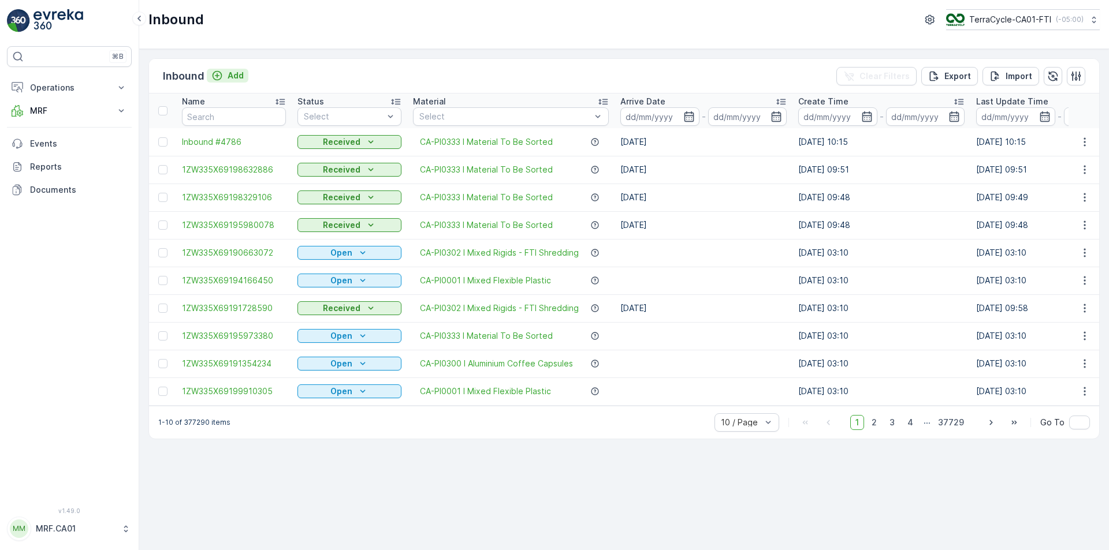
click at [219, 77] on icon "Add" at bounding box center [217, 76] width 12 height 12
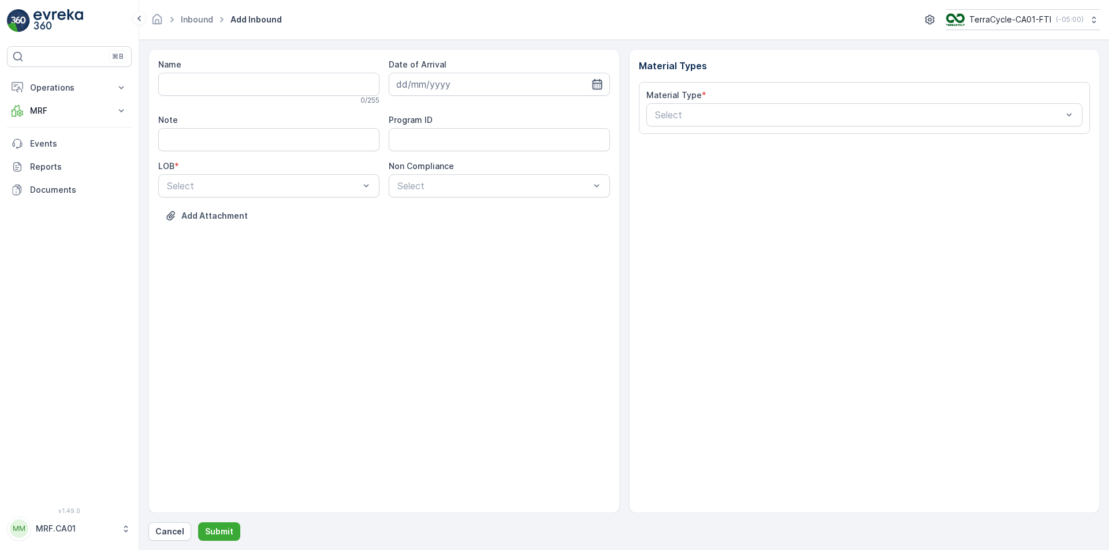
click at [596, 84] on icon "button" at bounding box center [597, 84] width 10 height 10
click at [471, 243] on div "27" at bounding box center [470, 250] width 18 height 18
type input "[DATE]"
click at [322, 180] on div "Select" at bounding box center [263, 186] width 195 height 14
click at [309, 216] on div "NRP" at bounding box center [268, 214] width 207 height 10
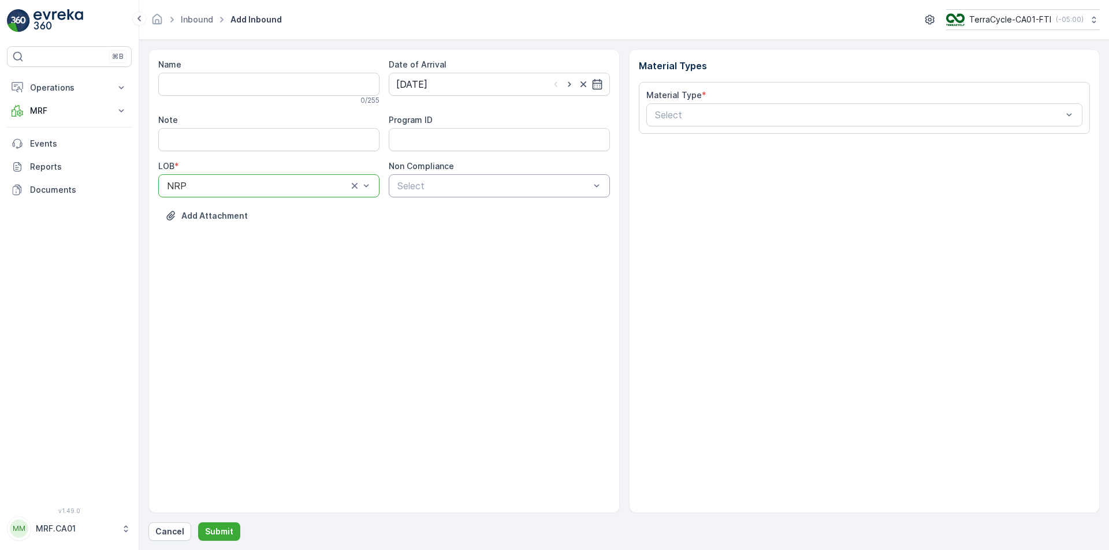
click at [445, 189] on div at bounding box center [493, 186] width 195 height 10
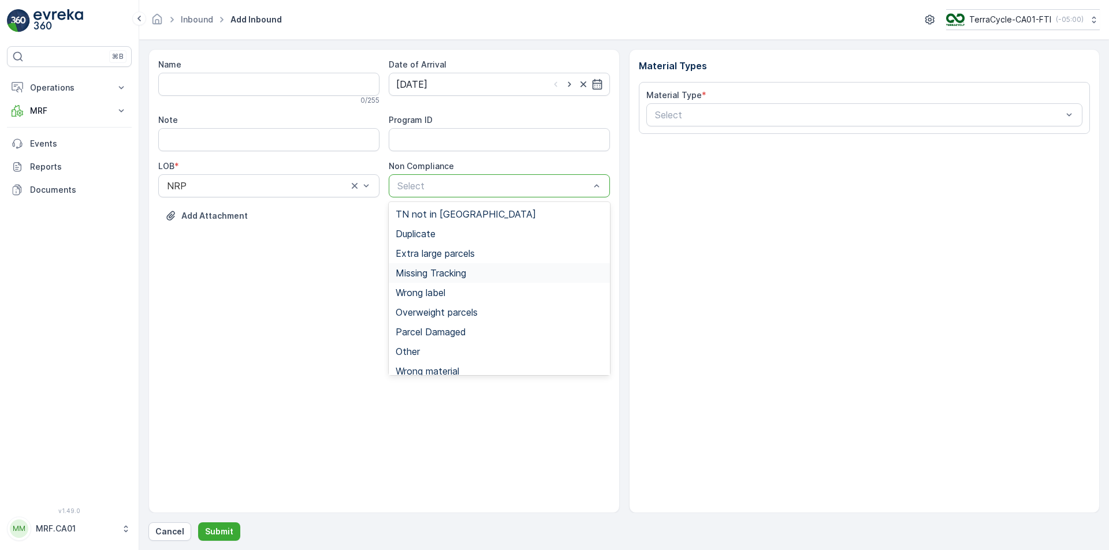
click at [458, 270] on span "Missing Tracking" at bounding box center [431, 273] width 70 height 10
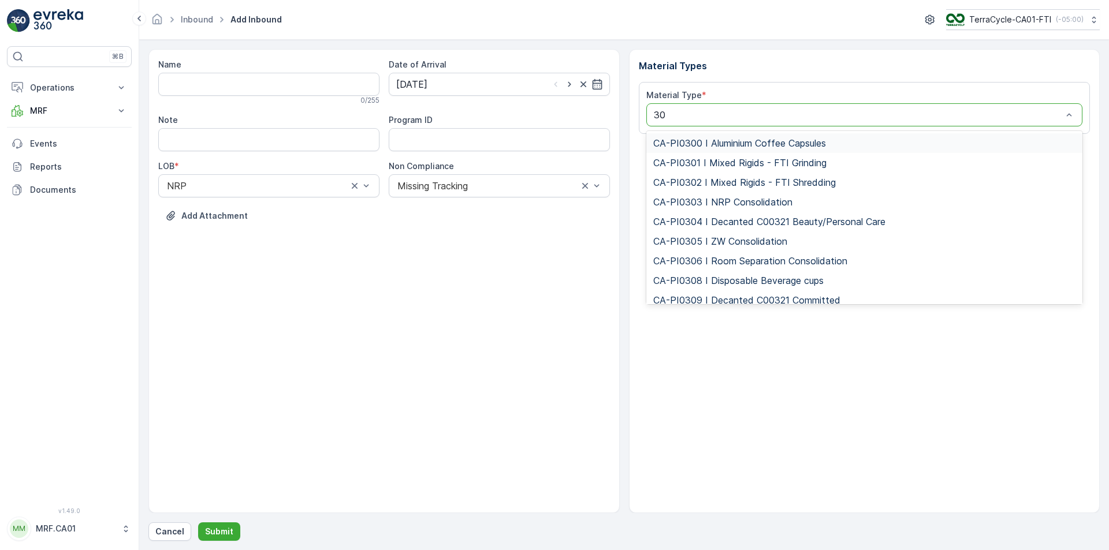
type input "300"
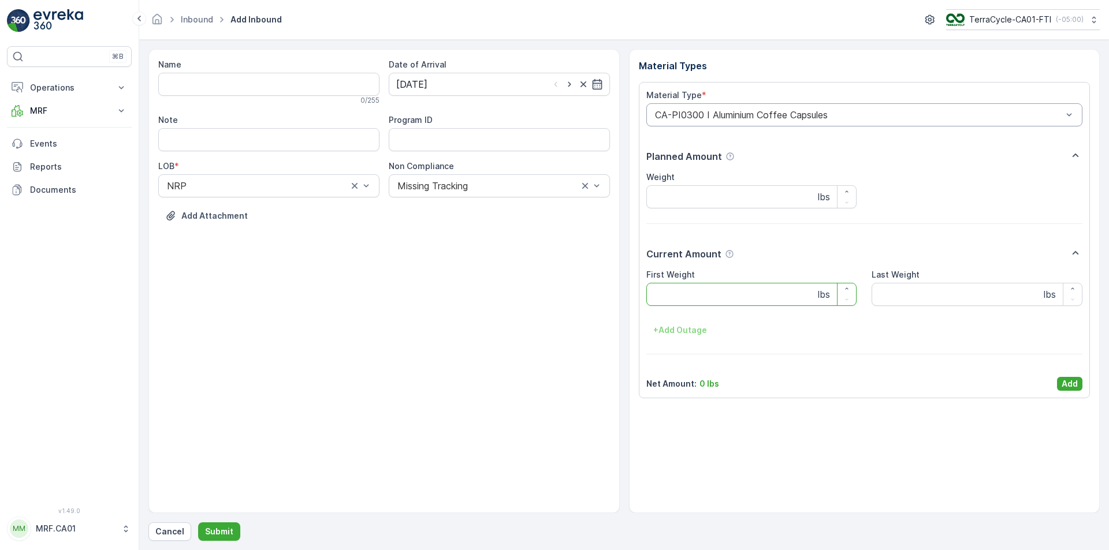
click at [733, 300] on Weight "First Weight" at bounding box center [751, 294] width 211 height 23
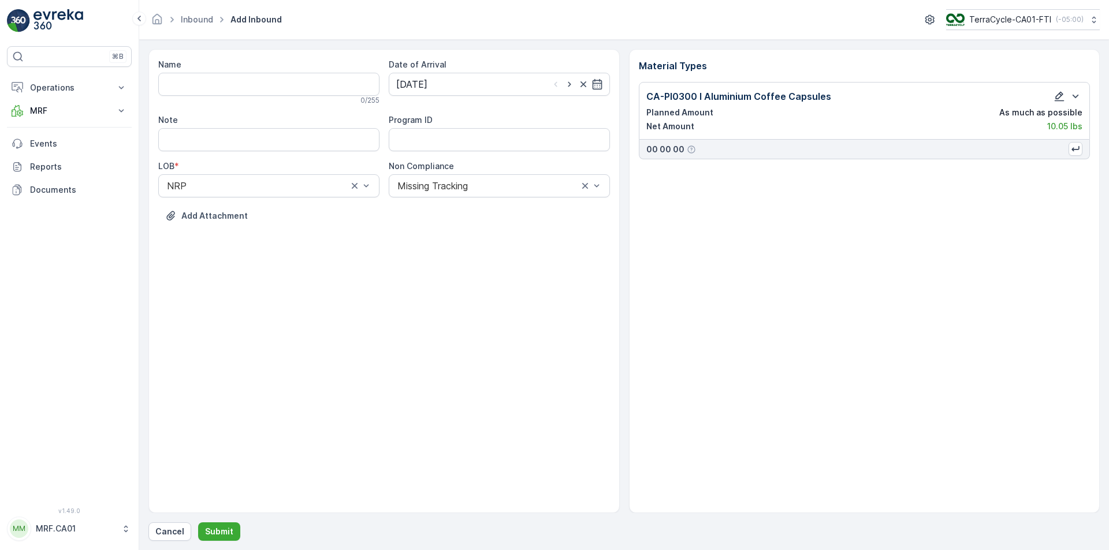
click at [1060, 99] on icon "button" at bounding box center [1059, 97] width 12 height 12
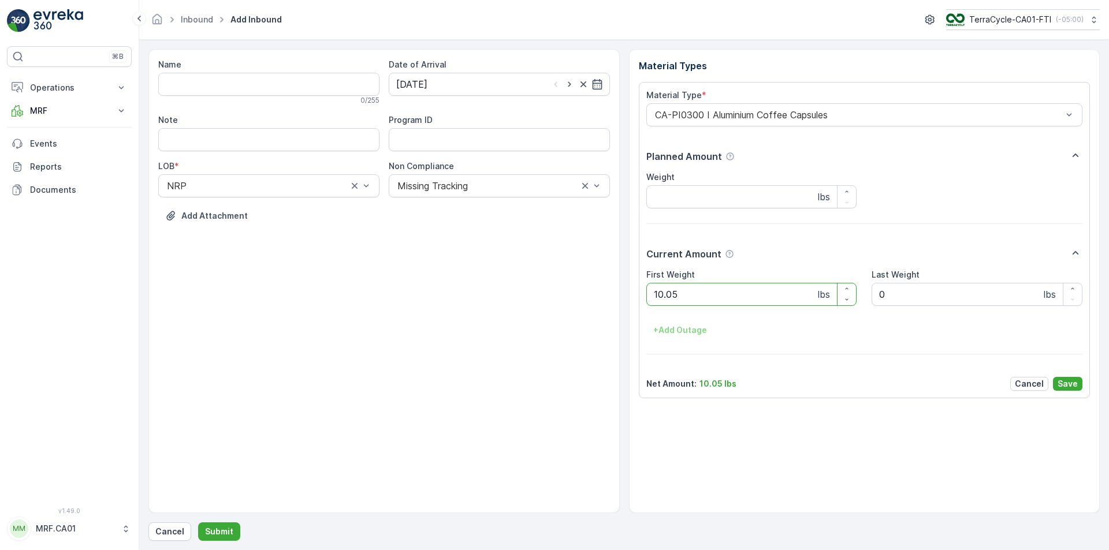
drag, startPoint x: 725, startPoint y: 294, endPoint x: 344, endPoint y: 254, distance: 382.7
click at [332, 253] on div "Name 0 / 255 Date of Arrival [DATE] Note Program ID LOB * NRP Non Compliance Mi…" at bounding box center [623, 281] width 951 height 464
type Weight "33"
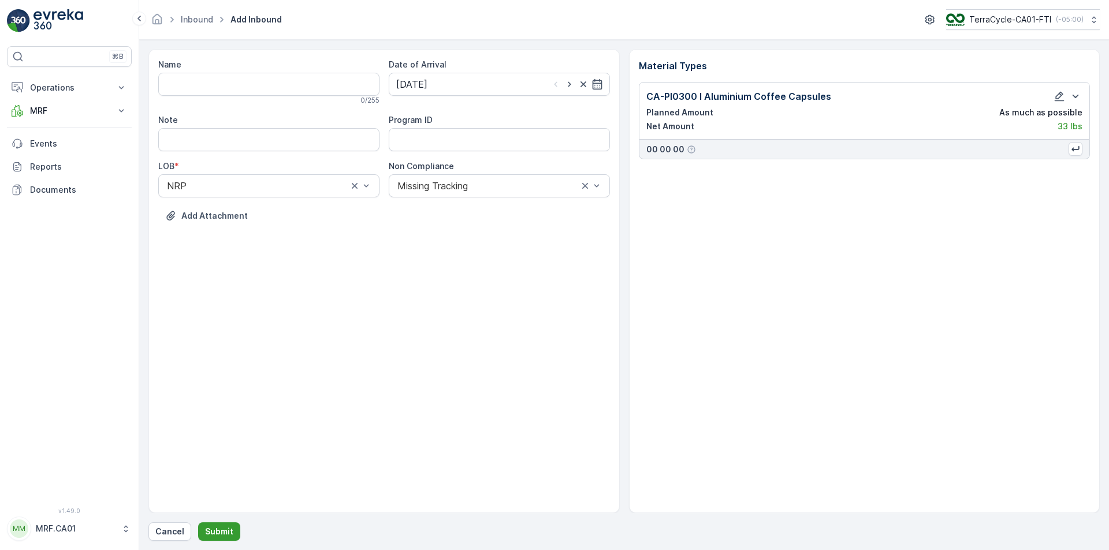
click at [215, 536] on p "Submit" at bounding box center [219, 532] width 28 height 12
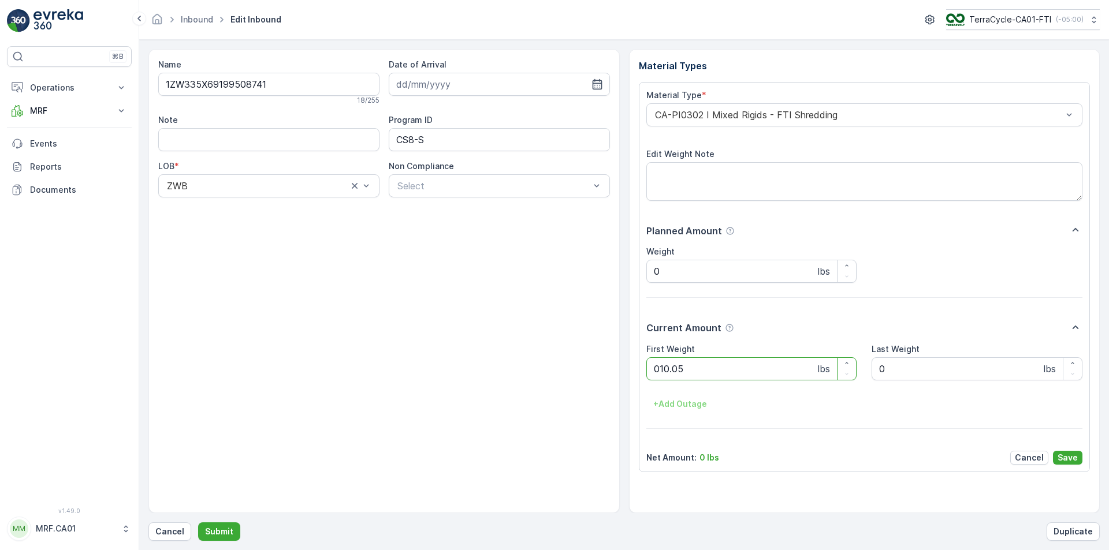
click at [198, 523] on button "Submit" at bounding box center [219, 532] width 42 height 18
type Weight "035"
click at [198, 523] on button "Submit" at bounding box center [219, 532] width 42 height 18
type Weight "028"
click at [198, 523] on button "Submit" at bounding box center [219, 532] width 42 height 18
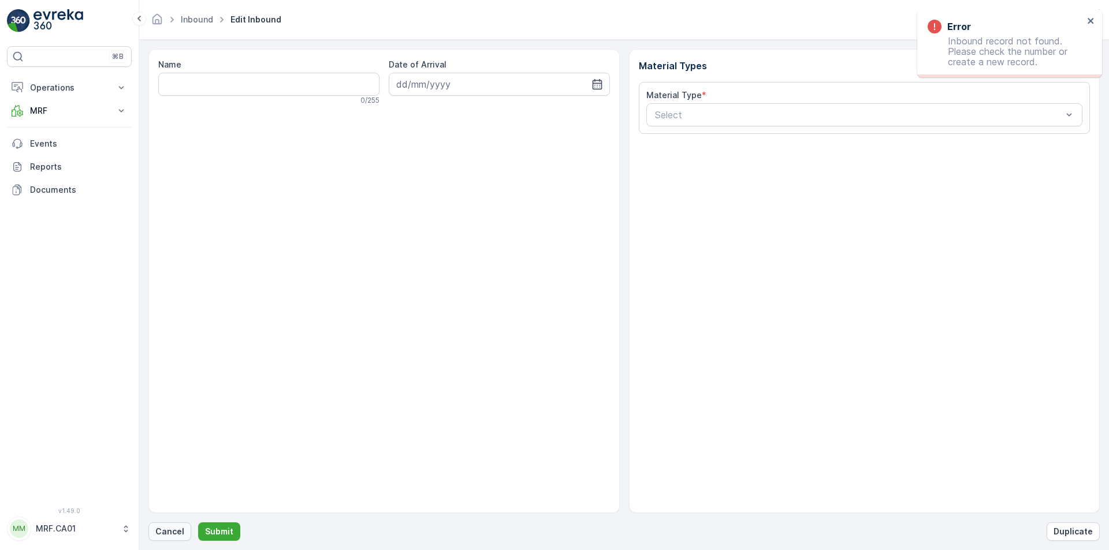
click at [156, 536] on p "Cancel" at bounding box center [169, 532] width 29 height 12
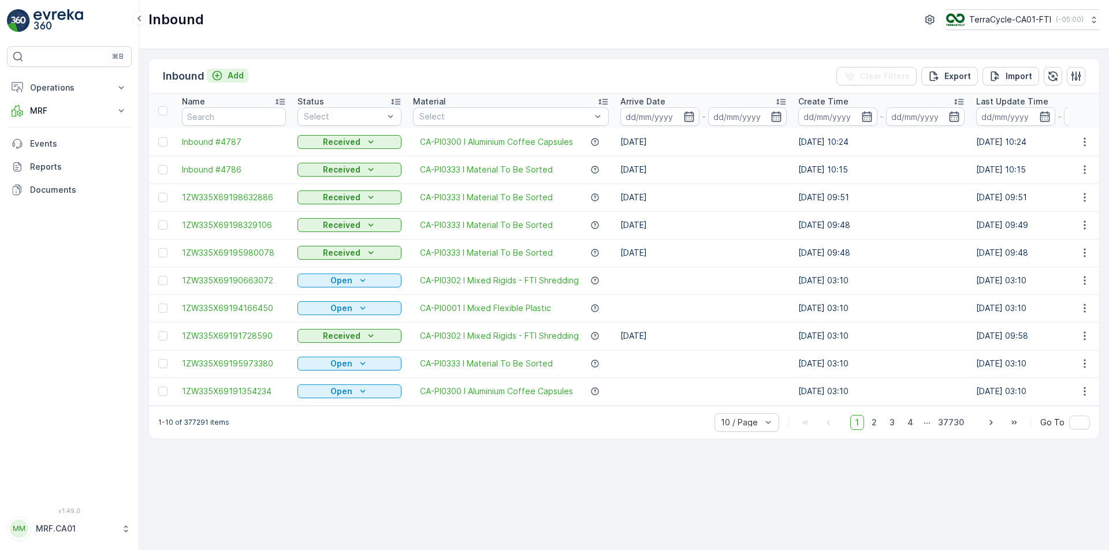
click at [227, 80] on p "Add" at bounding box center [235, 76] width 16 height 12
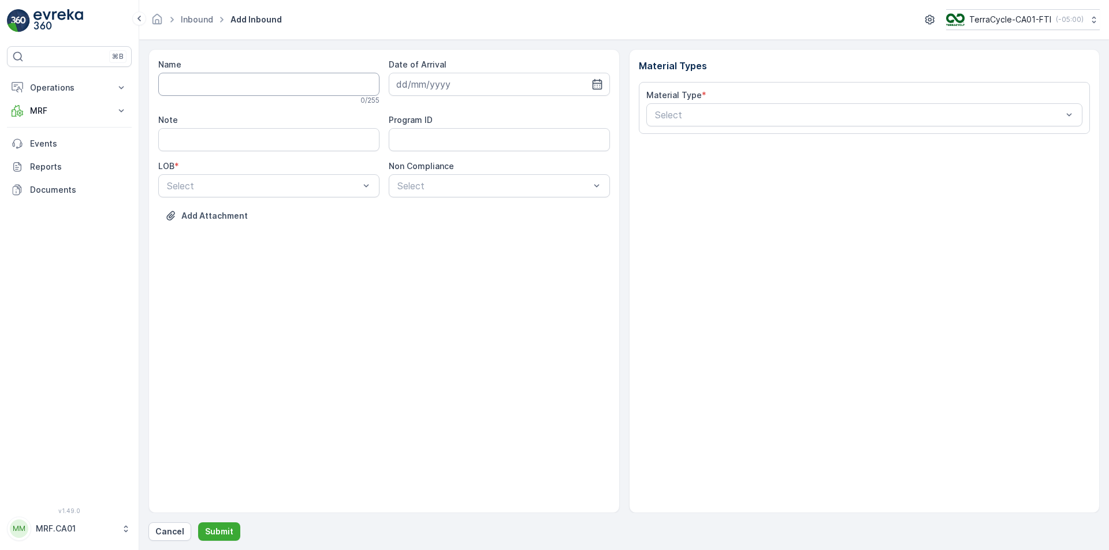
click at [237, 79] on input "Name" at bounding box center [268, 84] width 221 height 23
type input "1ZW335X69196027892"
click at [198, 523] on button "Submit" at bounding box center [219, 532] width 42 height 18
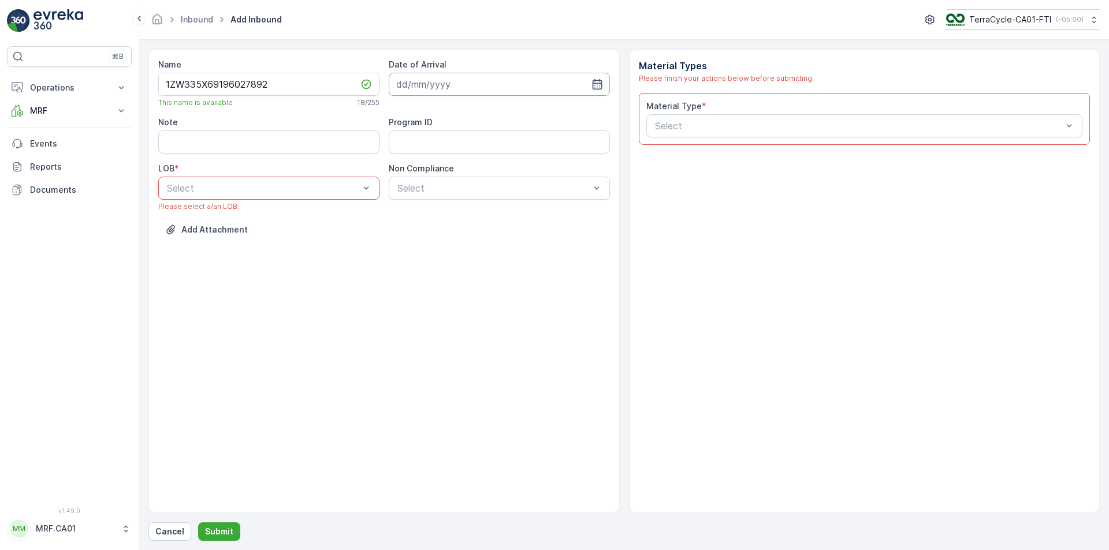
click at [597, 76] on input at bounding box center [499, 84] width 221 height 23
drag, startPoint x: 468, startPoint y: 253, endPoint x: 391, endPoint y: 225, distance: 81.8
click at [466, 252] on div "27" at bounding box center [470, 250] width 18 height 18
type input "[DATE]"
click at [309, 189] on div at bounding box center [263, 188] width 195 height 10
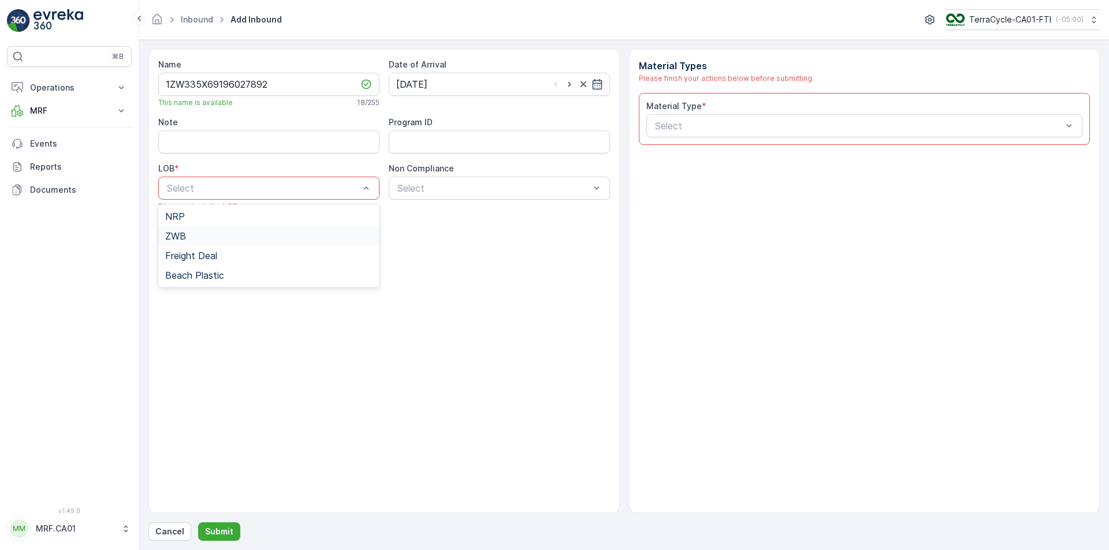
drag, startPoint x: 303, startPoint y: 237, endPoint x: 355, endPoint y: 199, distance: 64.1
click at [303, 236] on div "ZWB" at bounding box center [268, 236] width 207 height 10
click at [422, 193] on div at bounding box center [493, 188] width 195 height 10
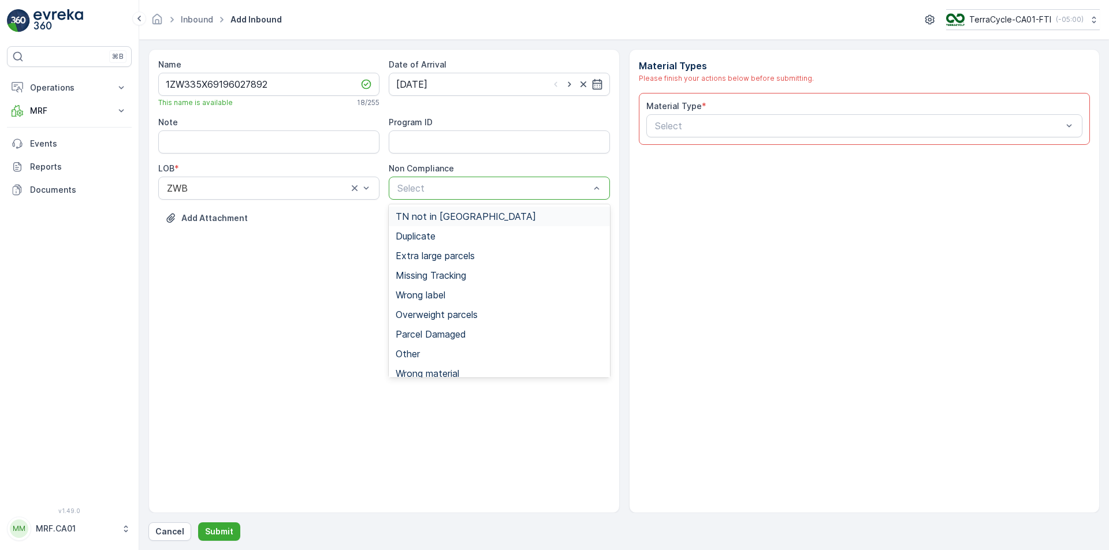
click at [431, 214] on span "TN not in [GEOGRAPHIC_DATA]" at bounding box center [466, 216] width 140 height 10
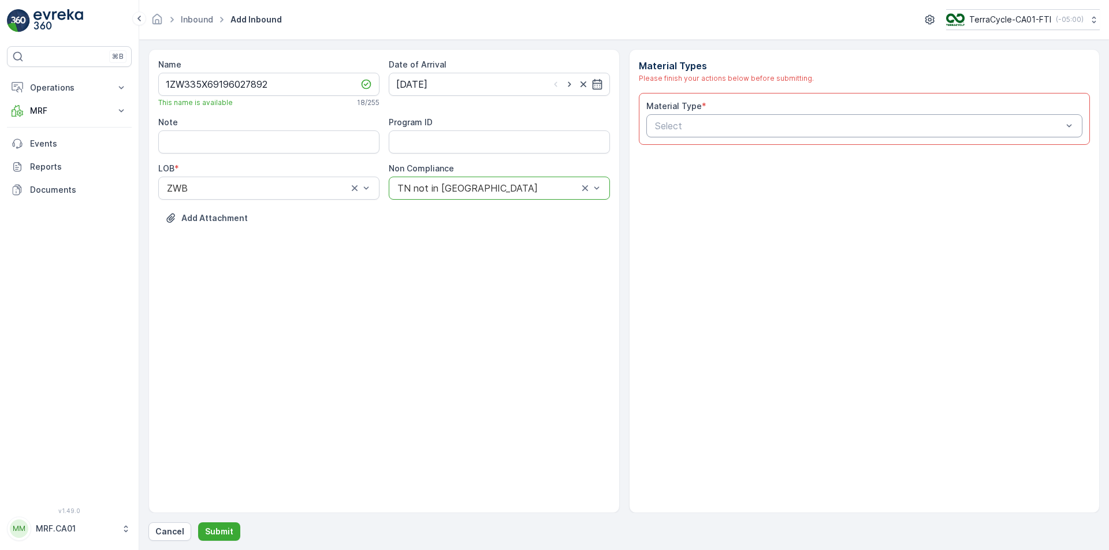
click at [685, 129] on div at bounding box center [859, 126] width 410 height 10
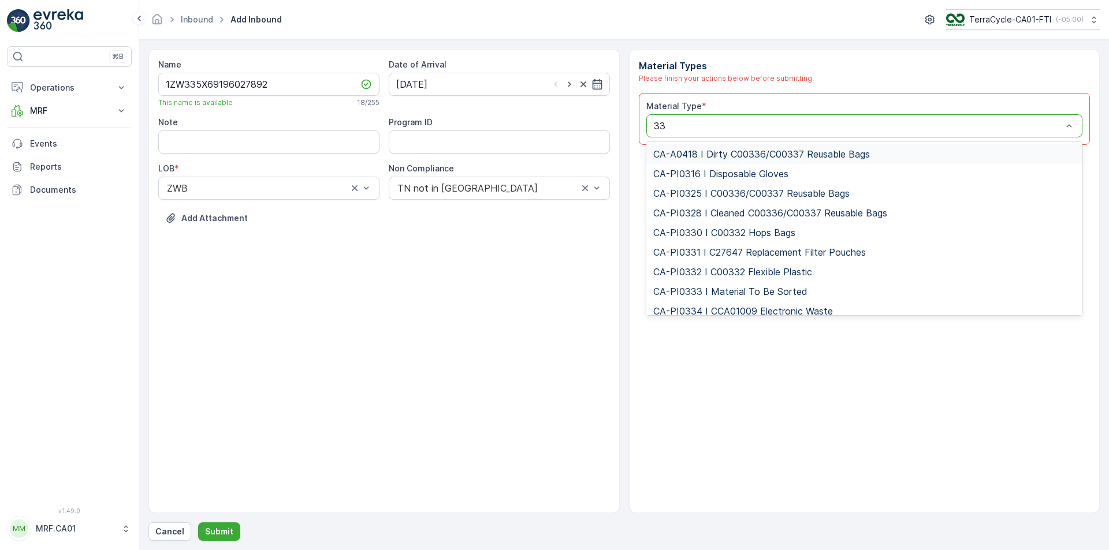
type input "333"
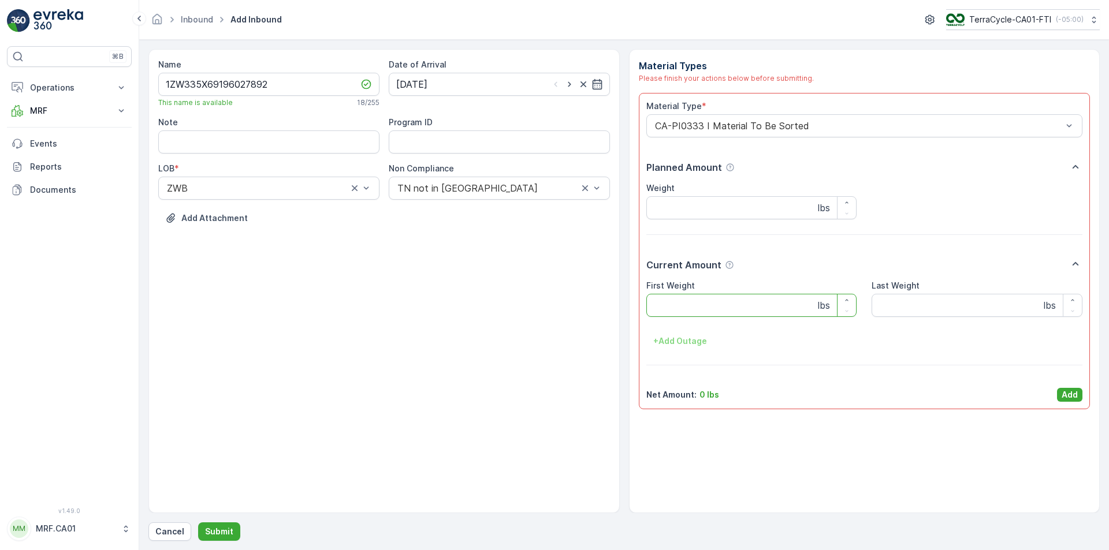
click at [719, 317] on Weight "First Weight" at bounding box center [751, 305] width 211 height 23
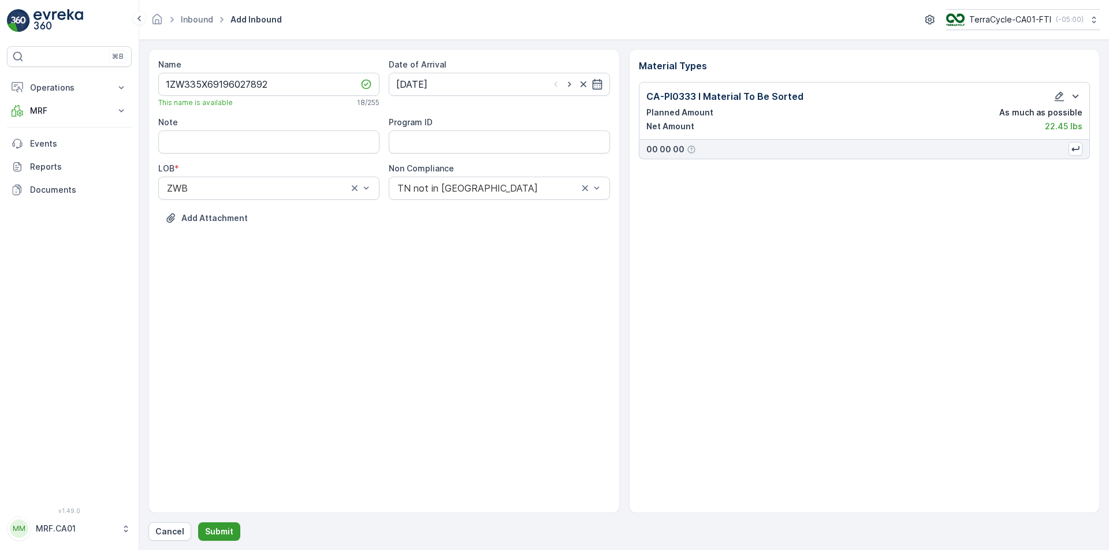
click at [215, 532] on p "Submit" at bounding box center [219, 532] width 28 height 12
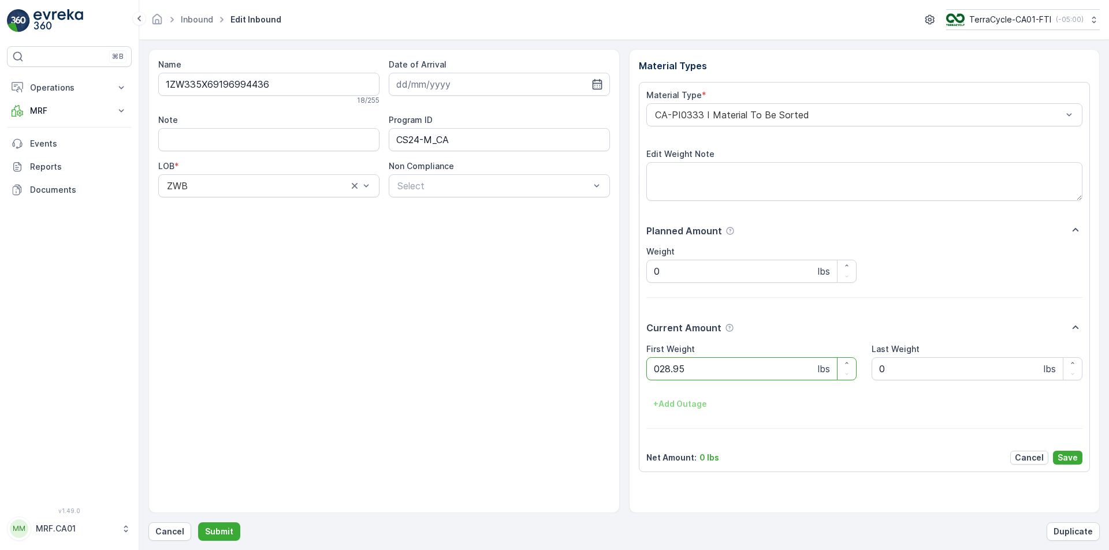
click at [198, 523] on button "Submit" at bounding box center [219, 532] width 42 height 18
type Weight "039"
click at [198, 523] on button "Submit" at bounding box center [219, 532] width 42 height 18
type Weight "024"
click at [198, 523] on button "Submit" at bounding box center [219, 532] width 42 height 18
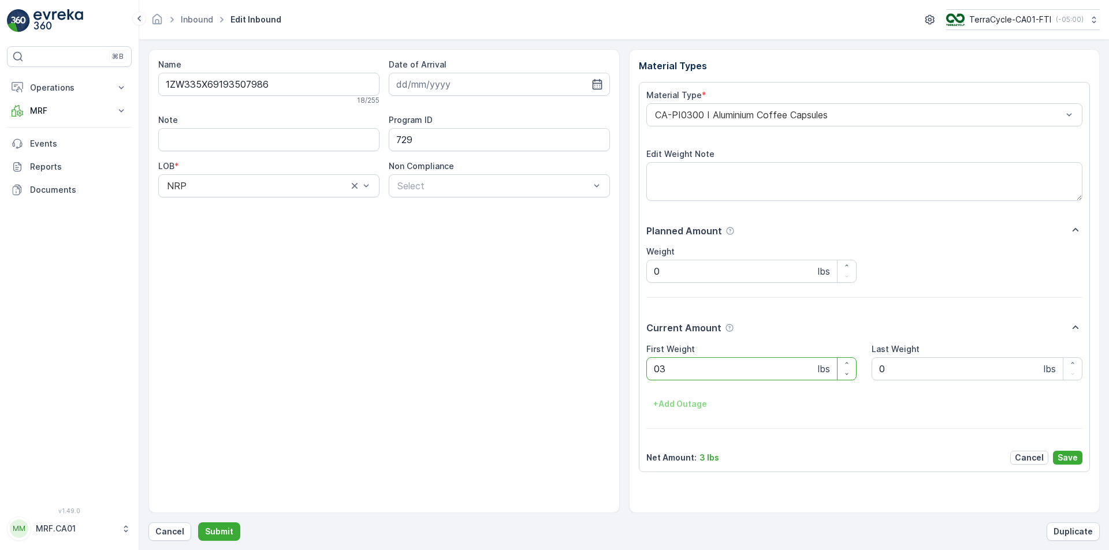
type Weight "030"
click at [198, 523] on button "Submit" at bounding box center [219, 532] width 42 height 18
type Weight "069"
click at [198, 523] on button "Submit" at bounding box center [219, 532] width 42 height 18
type Weight "032"
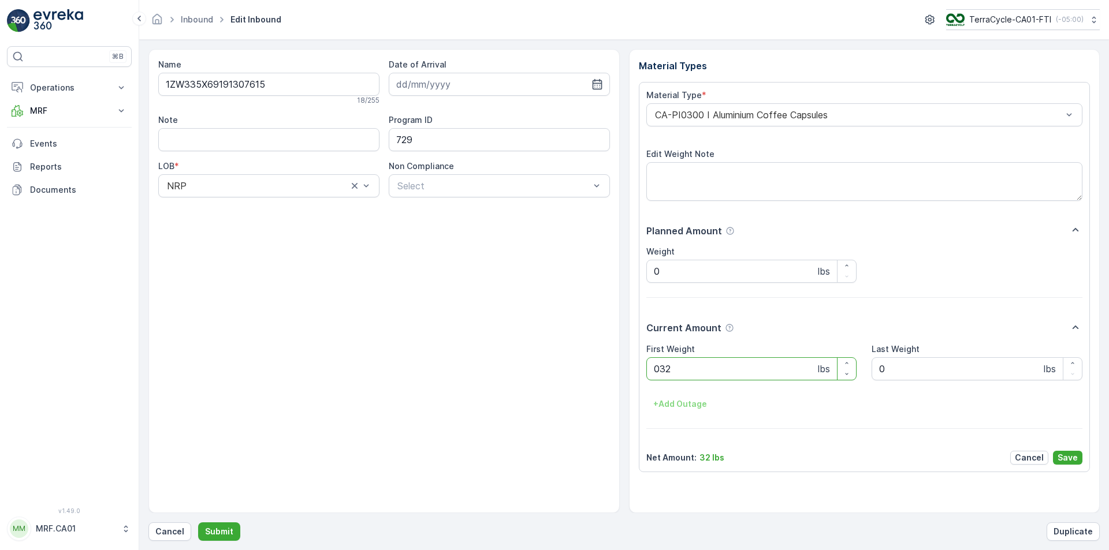
click at [198, 523] on button "Submit" at bounding box center [219, 532] width 42 height 18
type Weight "032"
click at [198, 523] on button "Submit" at bounding box center [219, 532] width 42 height 18
type Weight "030"
click at [198, 523] on button "Submit" at bounding box center [219, 532] width 42 height 18
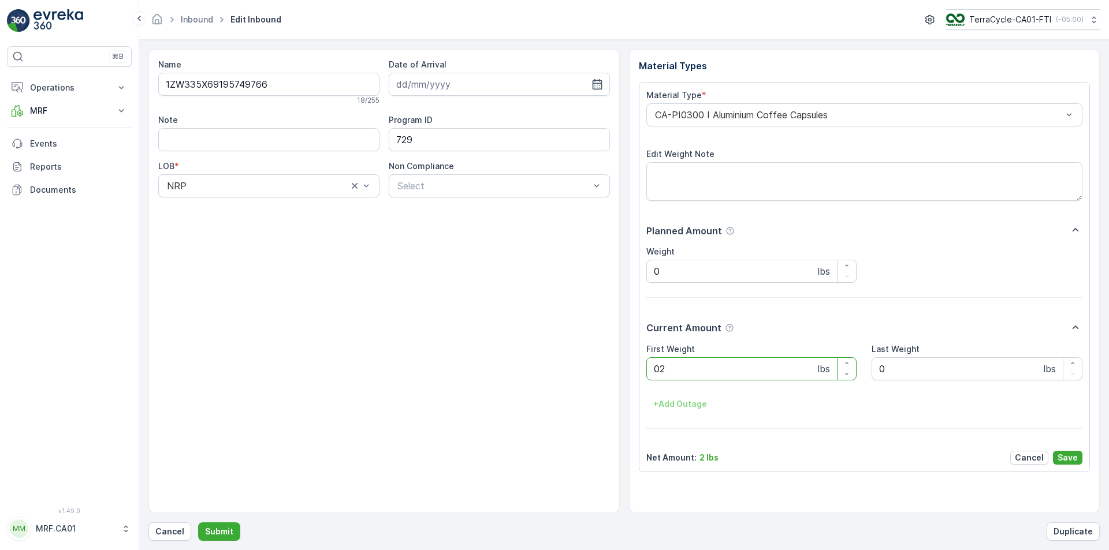
type Weight "026"
click at [198, 523] on button "Submit" at bounding box center [219, 532] width 42 height 18
type Weight "036"
click at [198, 523] on button "Submit" at bounding box center [219, 532] width 42 height 18
type Weight "034"
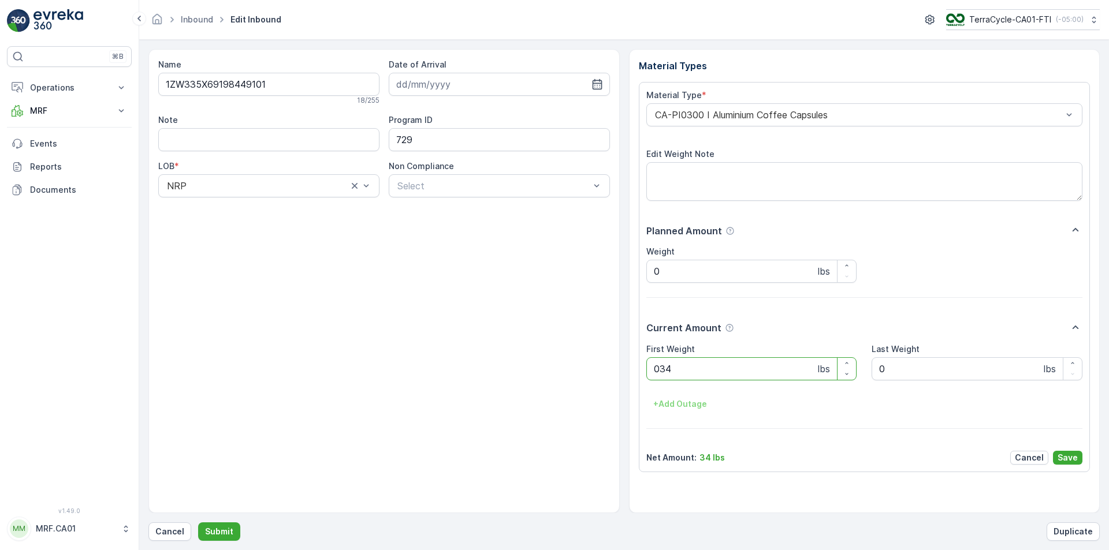
click at [198, 523] on button "Submit" at bounding box center [219, 532] width 42 height 18
type Weight "028"
click at [198, 523] on button "Submit" at bounding box center [219, 532] width 42 height 18
type Weight "013"
click at [198, 523] on button "Submit" at bounding box center [219, 532] width 42 height 18
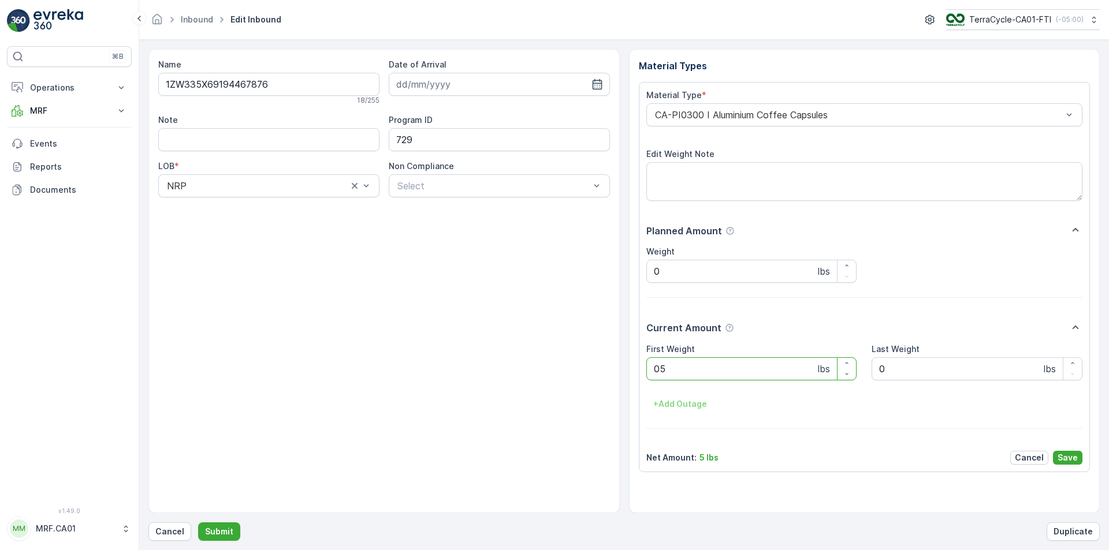
type Weight "052"
click at [198, 523] on button "Submit" at bounding box center [219, 532] width 42 height 18
type Weight "028"
click at [198, 523] on button "Submit" at bounding box center [219, 532] width 42 height 18
type Weight "051"
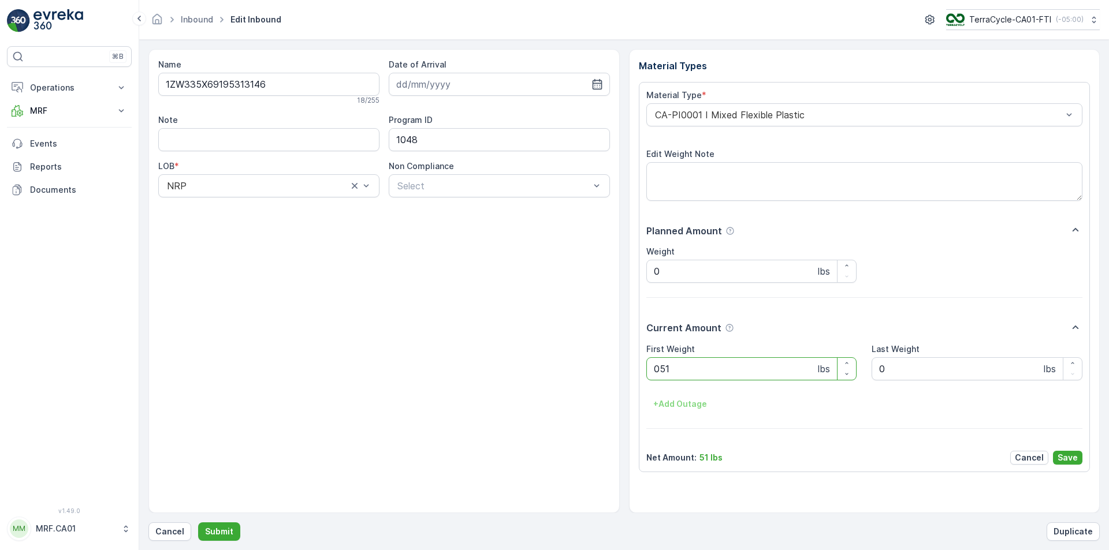
click at [198, 523] on button "Submit" at bounding box center [219, 532] width 42 height 18
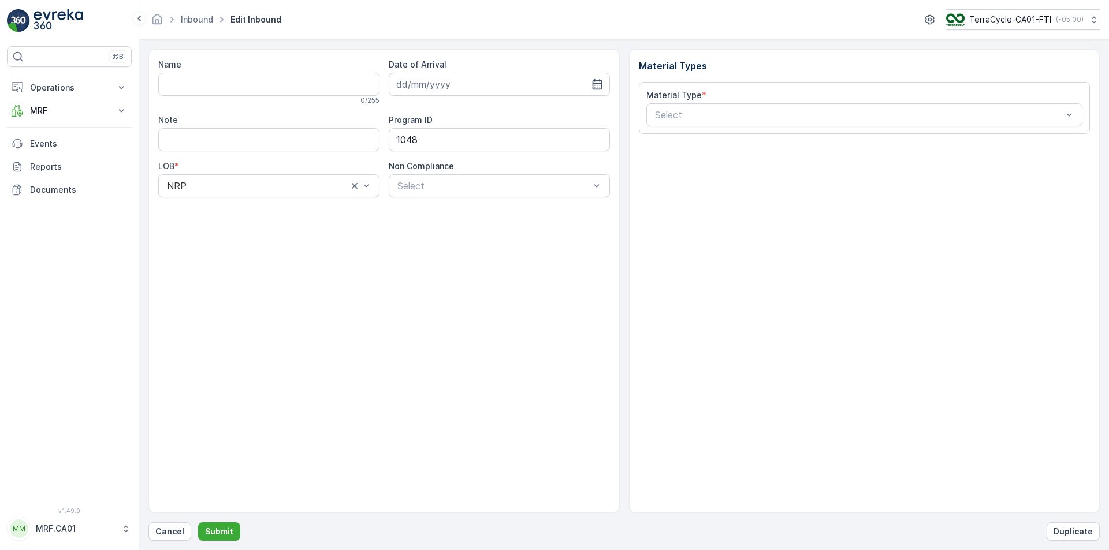
type input "1ZW335X69199469356"
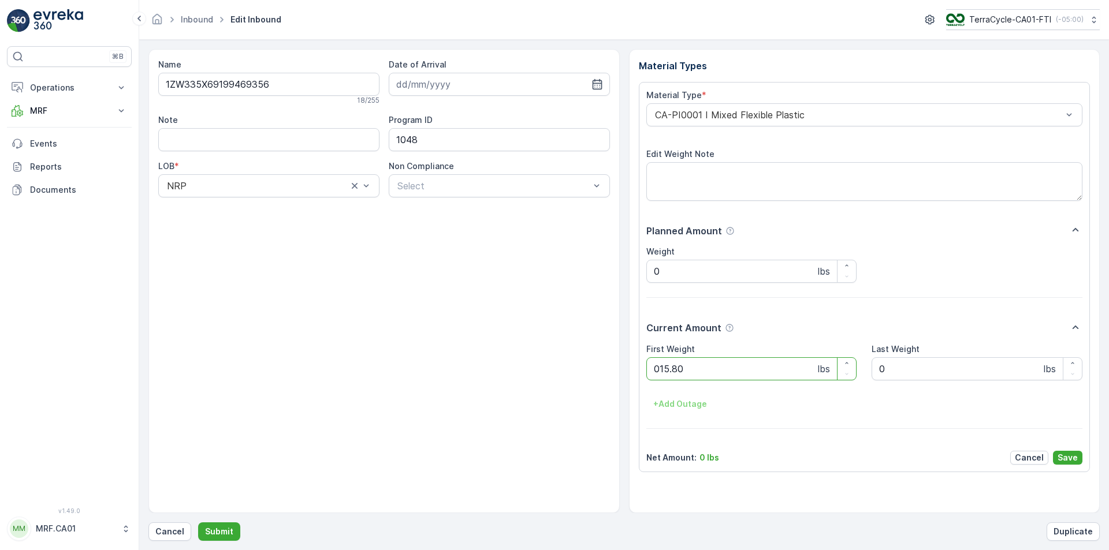
click at [198, 523] on button "Submit" at bounding box center [219, 532] width 42 height 18
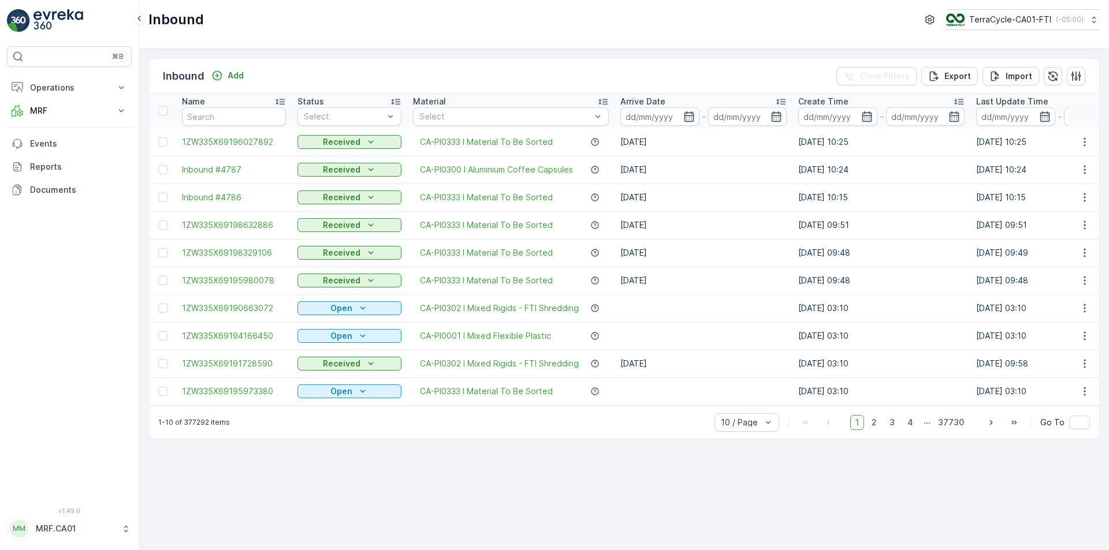
click at [233, 65] on div "Inbound Add Clear Filters Export Import" at bounding box center [624, 76] width 950 height 35
click at [228, 74] on p "Add" at bounding box center [235, 76] width 16 height 12
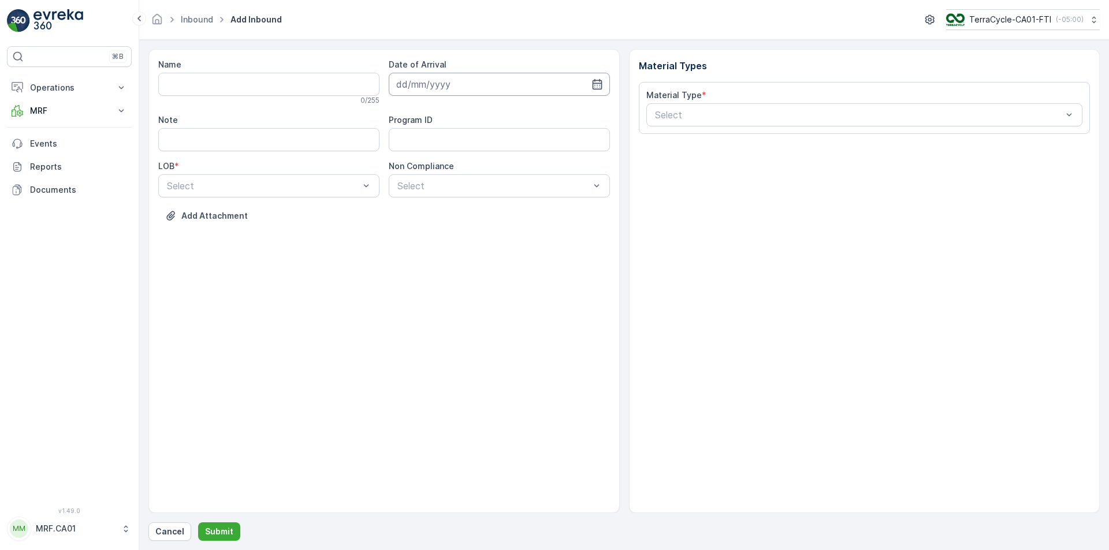
click at [604, 85] on input at bounding box center [499, 84] width 221 height 23
click at [467, 249] on div "27" at bounding box center [470, 250] width 18 height 18
type input "[DATE]"
click at [303, 194] on div "Select" at bounding box center [268, 185] width 221 height 23
click at [255, 215] on div "NRP" at bounding box center [268, 214] width 207 height 10
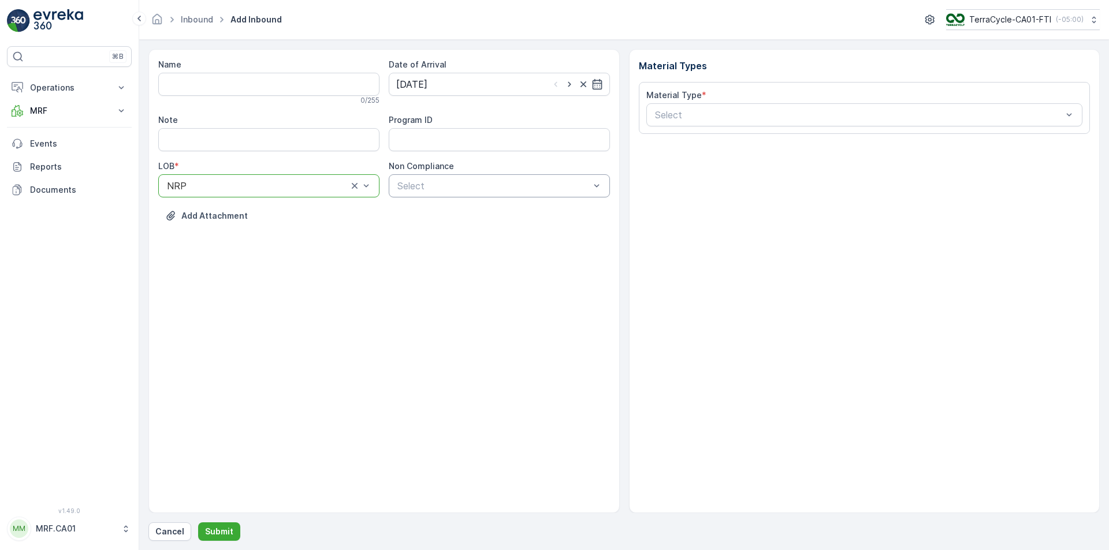
click at [482, 188] on div at bounding box center [493, 186] width 195 height 10
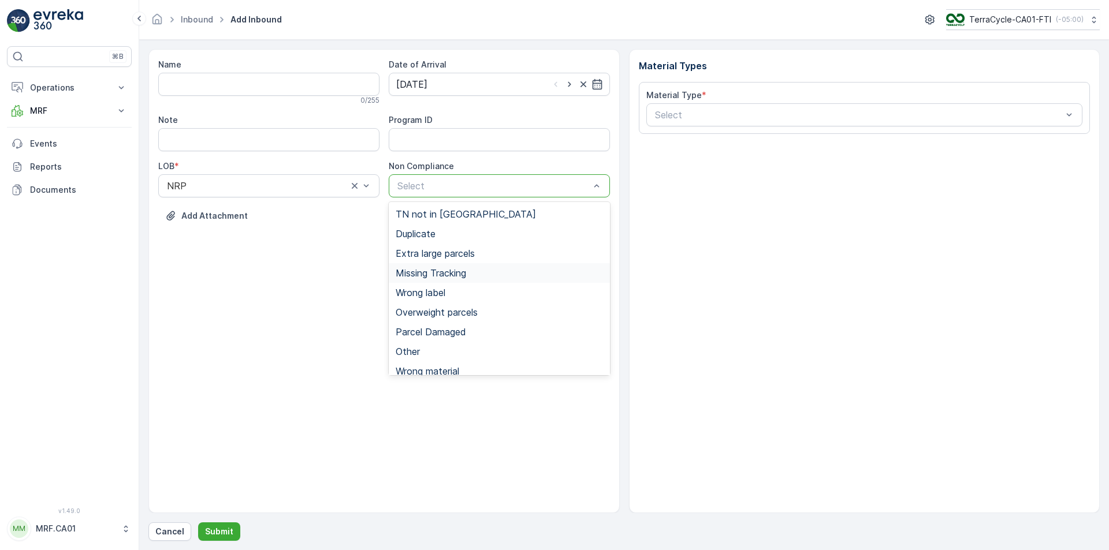
click at [462, 275] on span "Missing Tracking" at bounding box center [431, 273] width 70 height 10
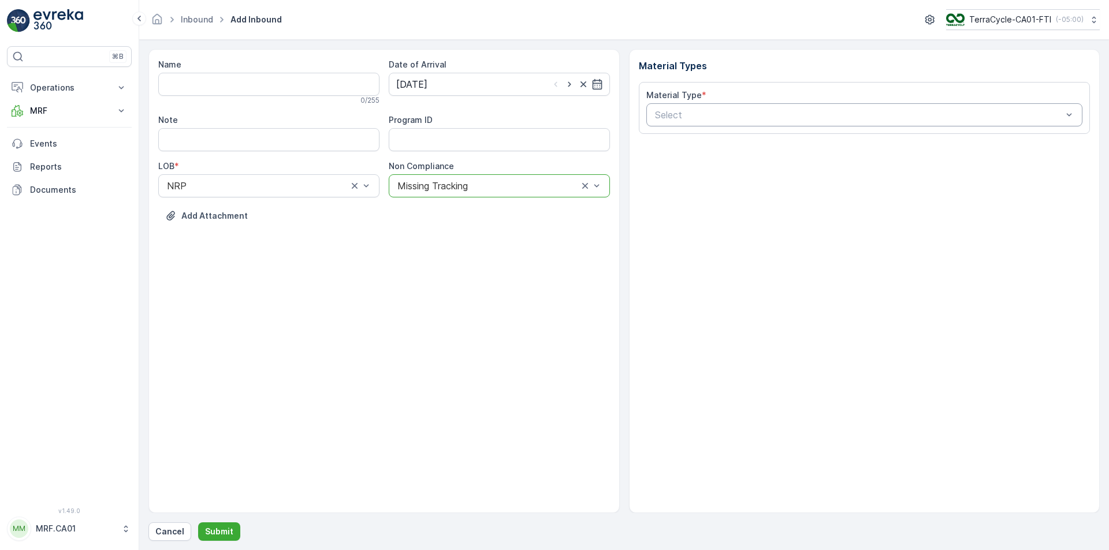
click at [745, 113] on div at bounding box center [859, 115] width 410 height 10
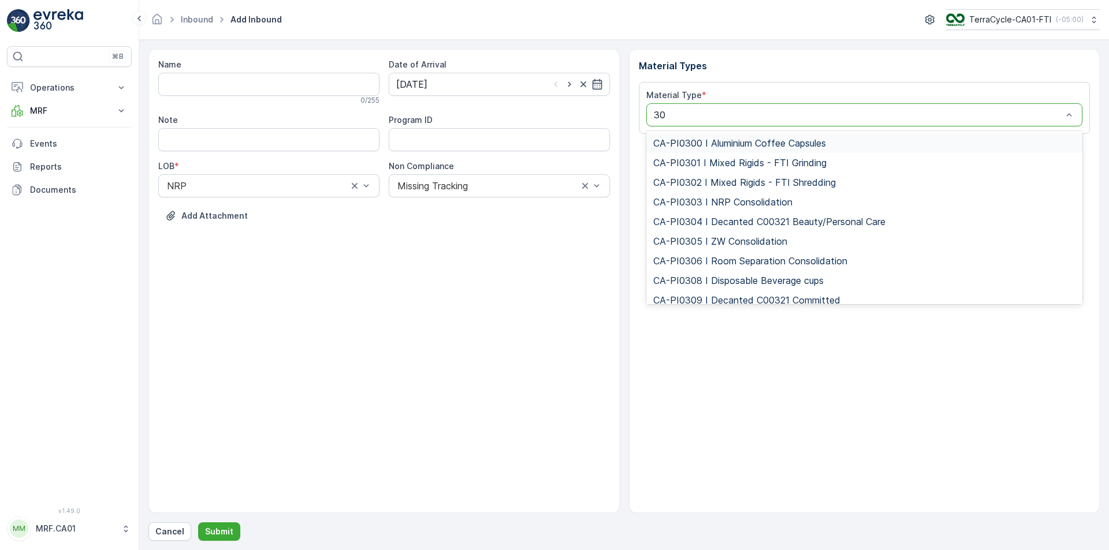
type input "301"
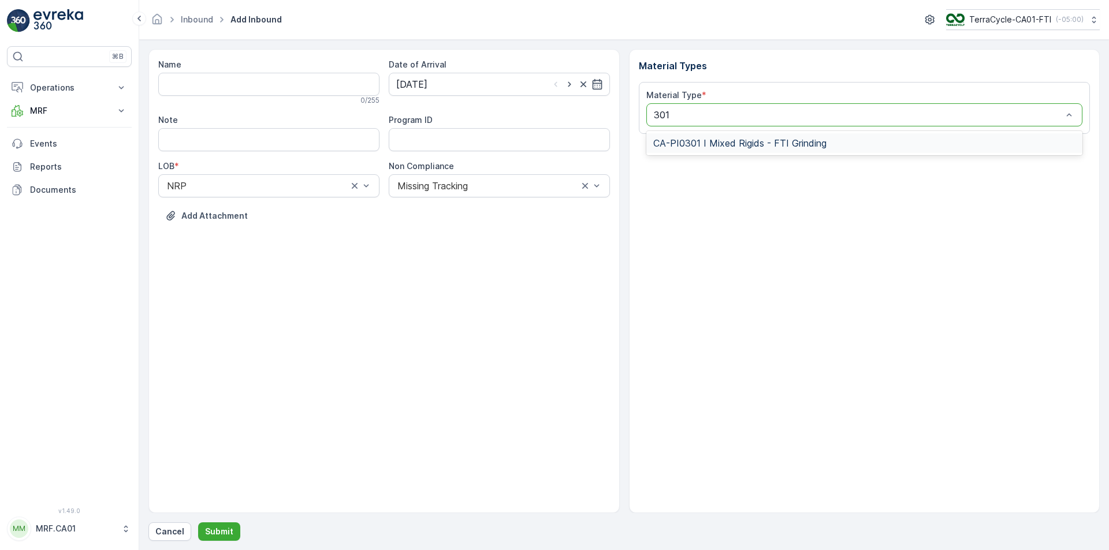
click at [745, 141] on span "CA-PI0301 I Mixed Rigids - FTI Grinding" at bounding box center [739, 143] width 173 height 10
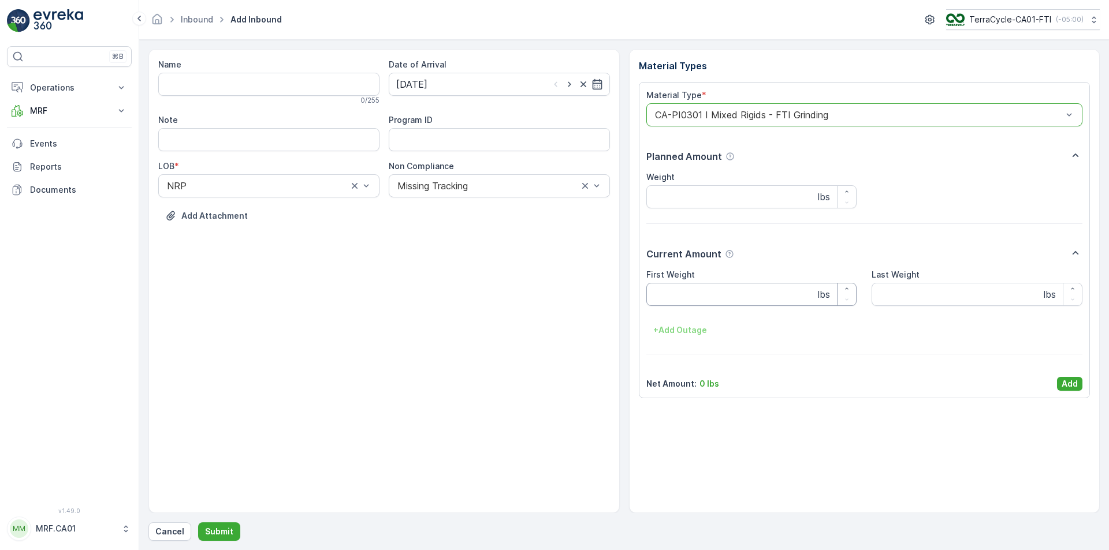
click at [673, 294] on Weight "First Weight" at bounding box center [751, 294] width 211 height 23
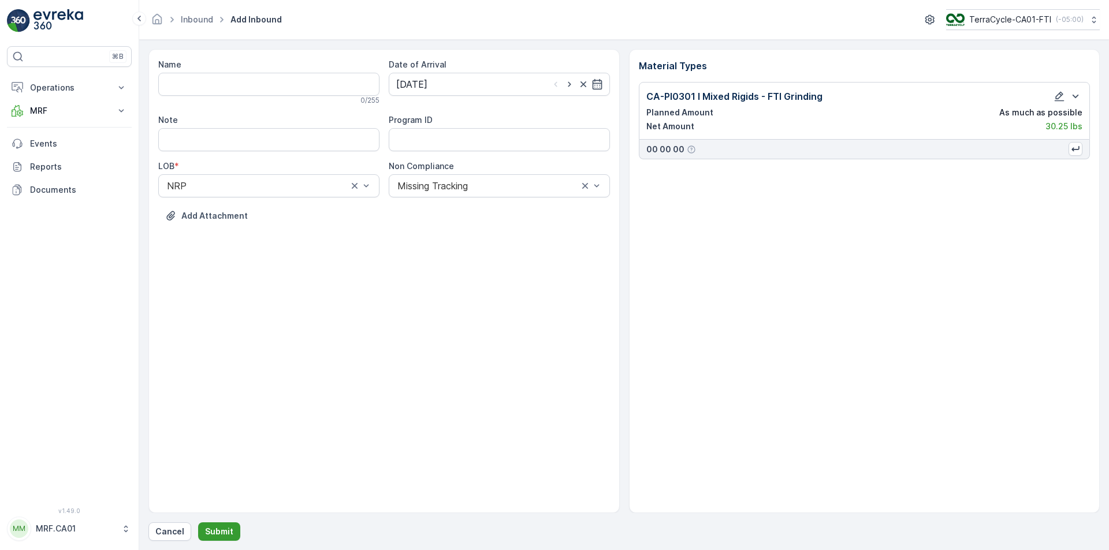
click at [210, 531] on p "Submit" at bounding box center [219, 532] width 28 height 12
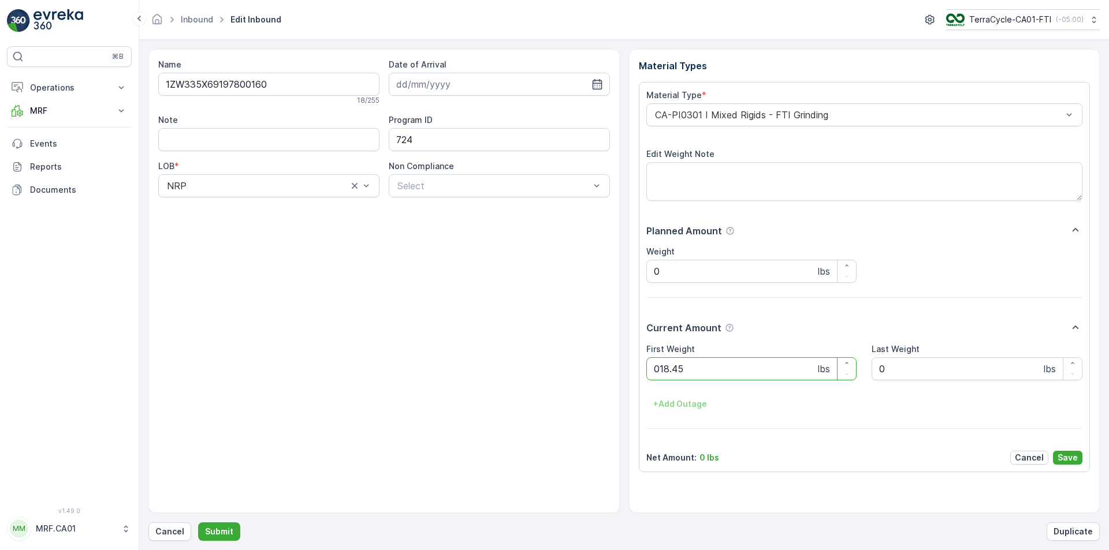
click at [198, 523] on button "Submit" at bounding box center [219, 532] width 42 height 18
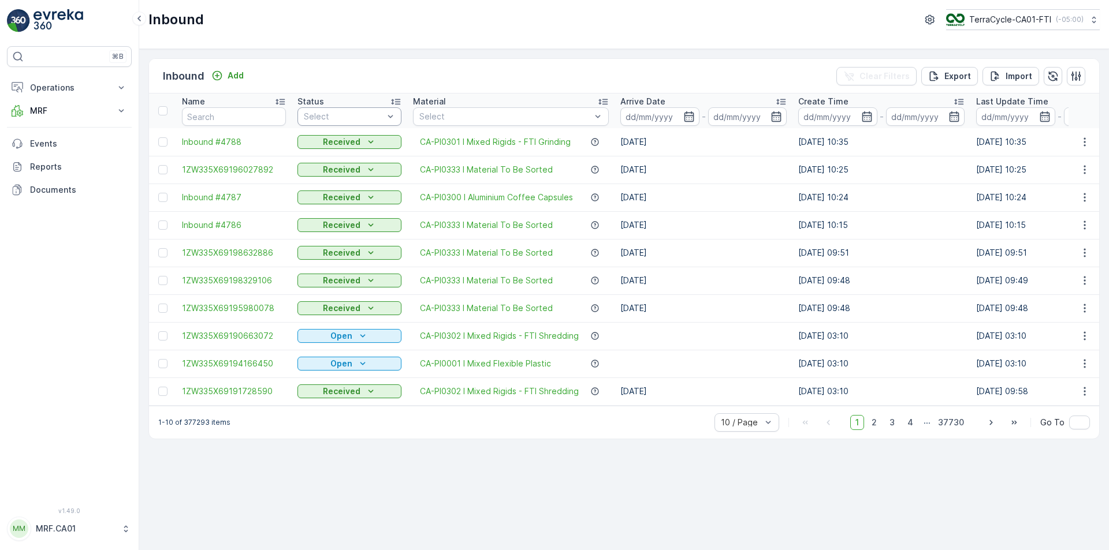
click at [379, 115] on div at bounding box center [344, 116] width 82 height 9
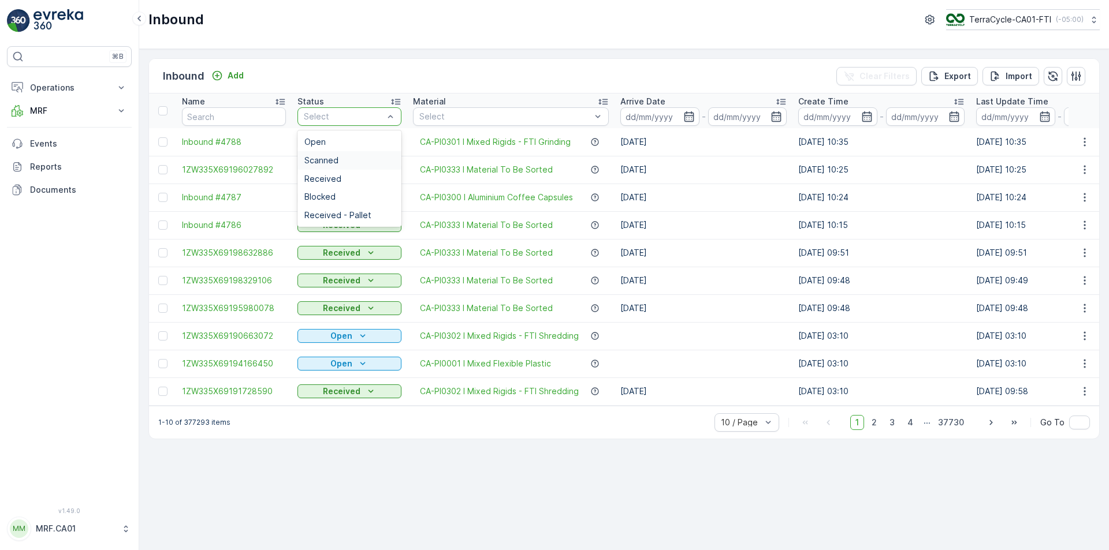
click at [368, 158] on div "Scanned" at bounding box center [349, 160] width 90 height 9
